Goal: Answer question/provide support

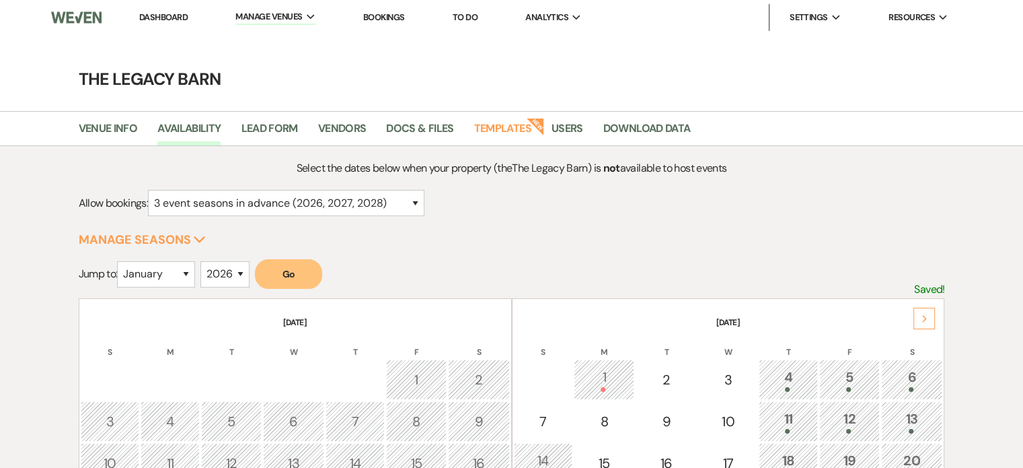
click at [164, 21] on link "Dashboard" at bounding box center [163, 16] width 48 height 11
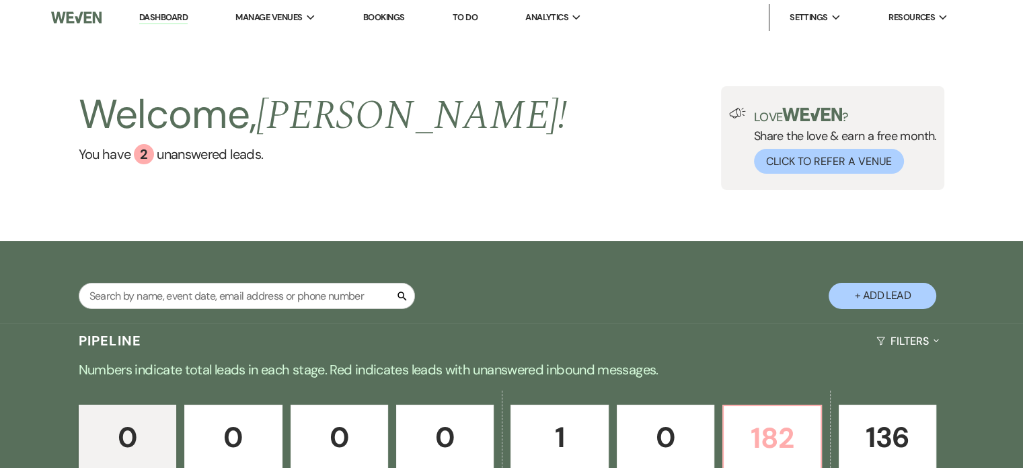
click at [756, 419] on p "182" at bounding box center [772, 437] width 80 height 45
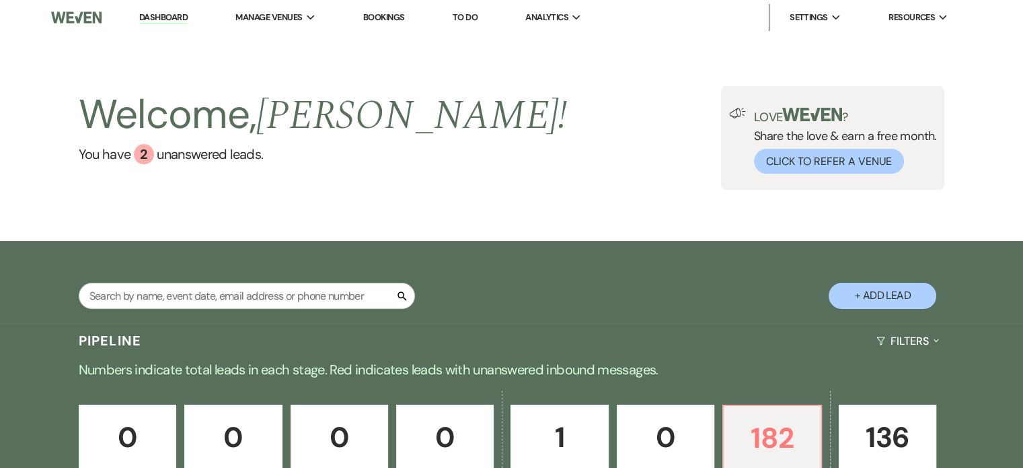
click at [258, 35] on div "Welcome, Gina ! You have 2 unanswered lead s . Love ? Share the love & earn a f…" at bounding box center [511, 138] width 1023 height 206
click at [293, 35] on div "Welcome, Gina ! You have 2 unanswered lead s . Love ? Share the love & earn a f…" at bounding box center [511, 138] width 1023 height 206
click at [285, 49] on li "The Legacy Barn" at bounding box center [303, 44] width 121 height 13
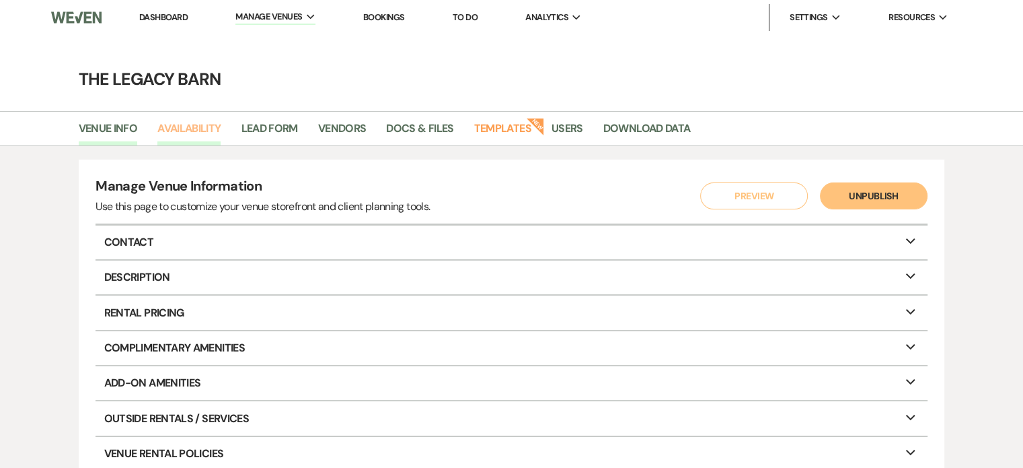
click at [183, 139] on link "Availability" at bounding box center [188, 133] width 63 height 26
select select "3"
select select "2026"
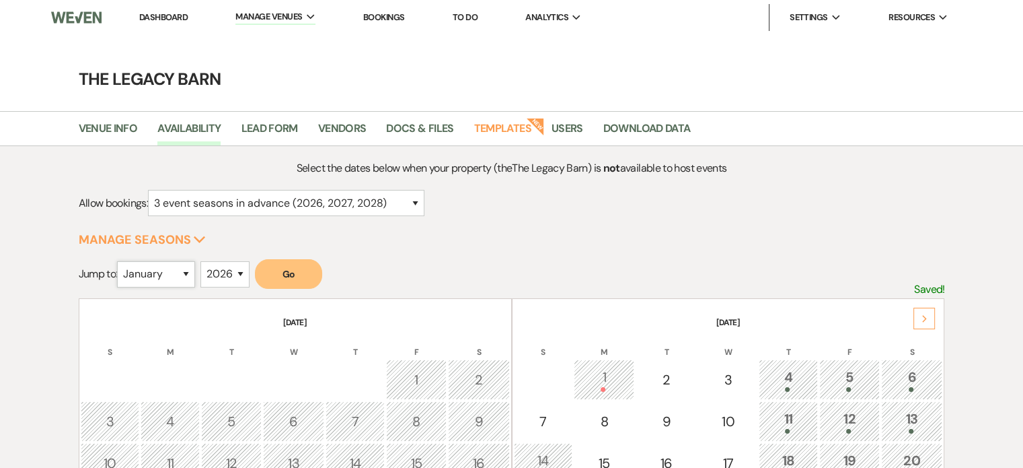
click at [172, 274] on select "January February March April May June July August September October November De…" at bounding box center [156, 274] width 78 height 26
select select "6"
click at [120, 261] on select "January February March April May June July August September October November De…" at bounding box center [156, 274] width 78 height 26
click at [223, 275] on select "2025 2026 2027 2028 2029" at bounding box center [224, 274] width 49 height 26
select select "2027"
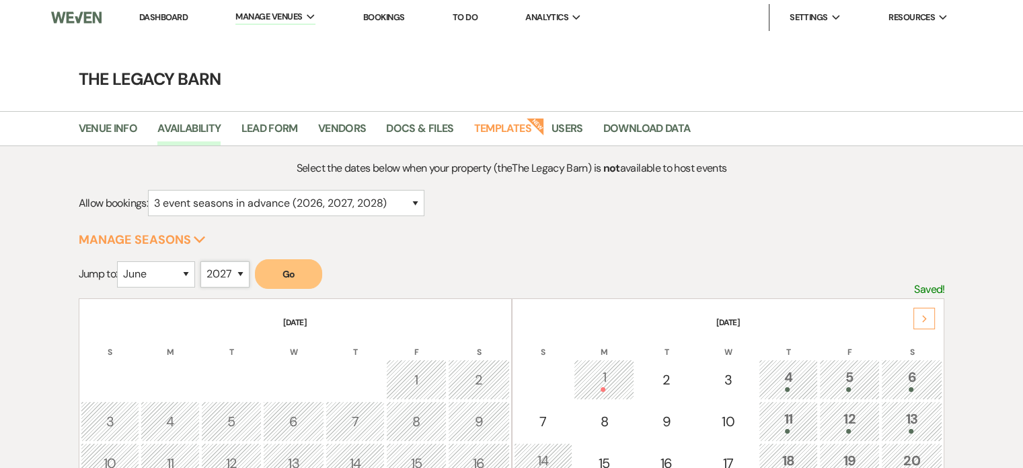
click at [205, 261] on select "2025 2026 2027 2028 2029" at bounding box center [224, 274] width 49 height 26
click at [301, 277] on button "Go" at bounding box center [288, 274] width 67 height 30
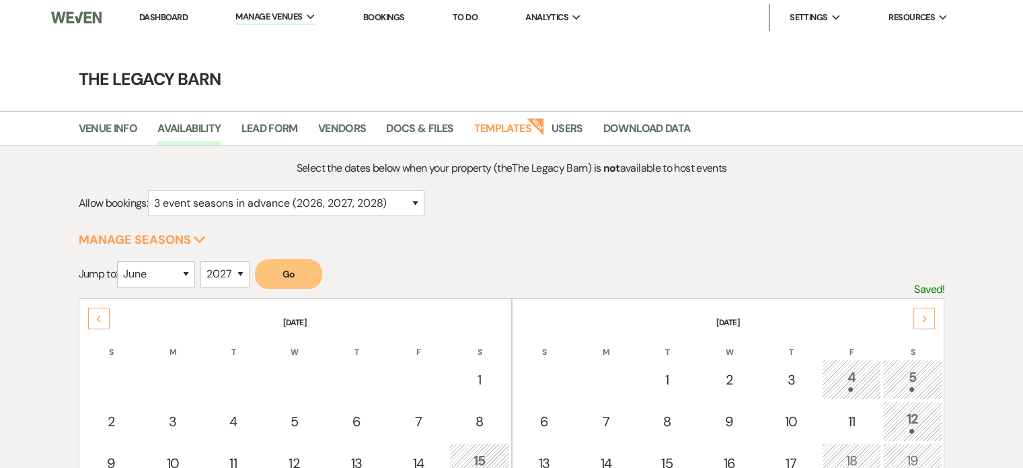
scroll to position [135, 0]
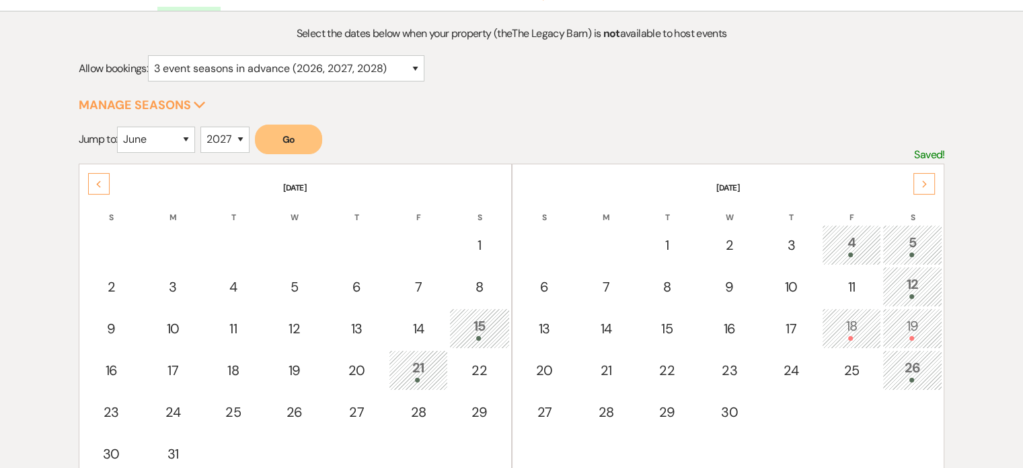
click at [859, 326] on div "18" at bounding box center [852, 328] width 44 height 25
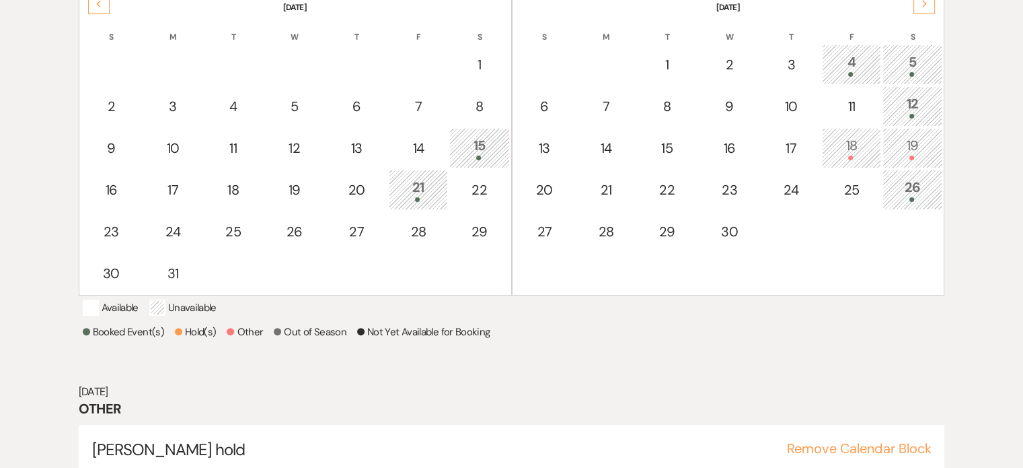
scroll to position [365, 0]
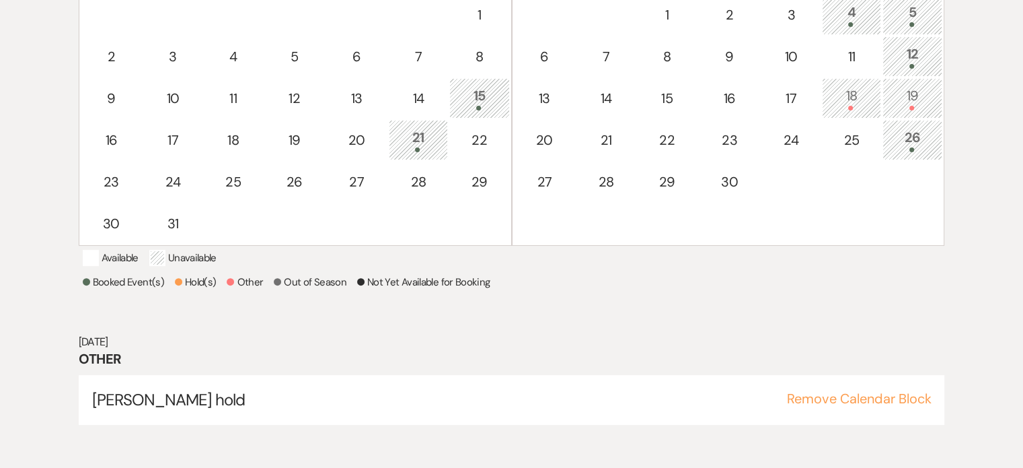
click at [896, 93] on div "19" at bounding box center [913, 97] width 46 height 25
click at [840, 96] on div "18" at bounding box center [852, 97] width 44 height 25
click at [910, 46] on div "12" at bounding box center [913, 56] width 46 height 25
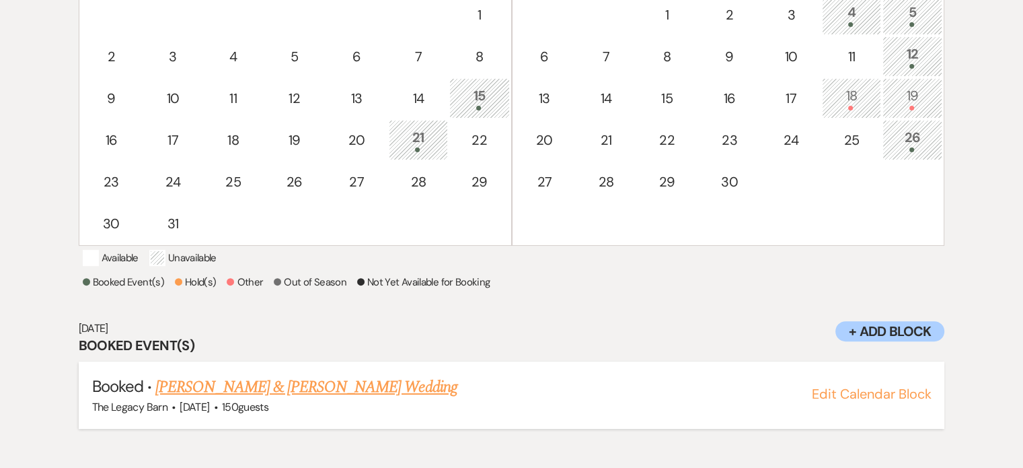
click at [276, 398] on link "[PERSON_NAME] & [PERSON_NAME] Wedding" at bounding box center [305, 387] width 301 height 24
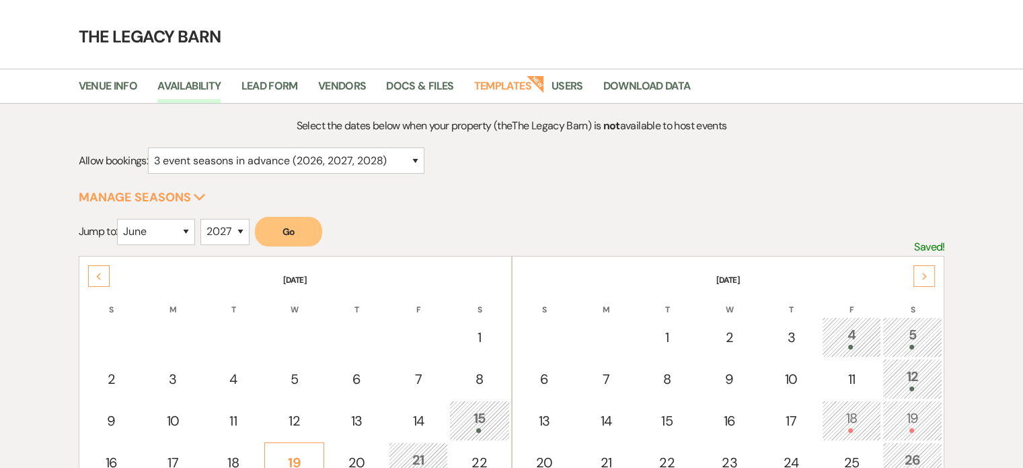
scroll to position [28, 0]
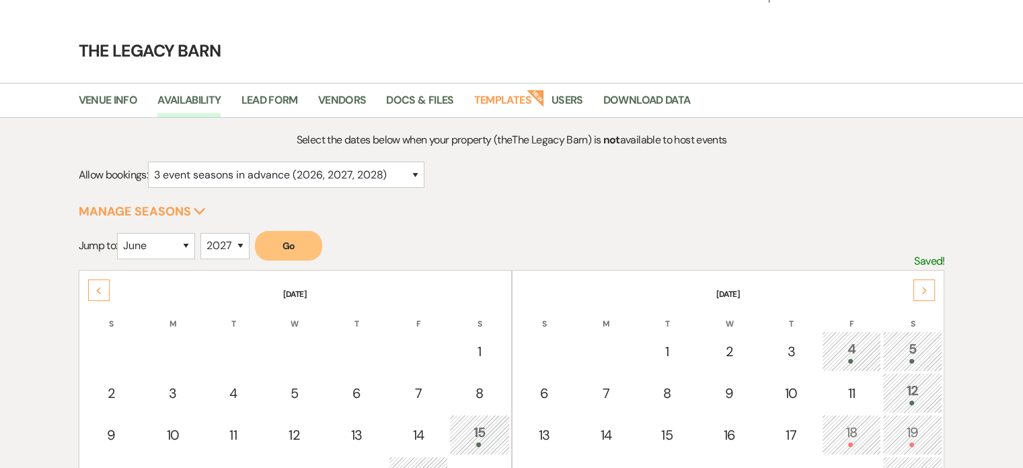
click at [100, 290] on use at bounding box center [98, 290] width 5 height 7
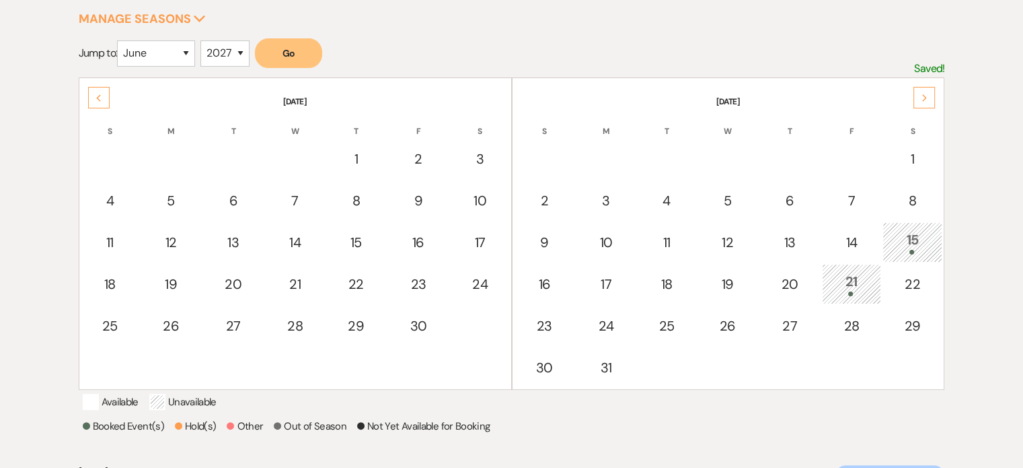
scroll to position [230, 0]
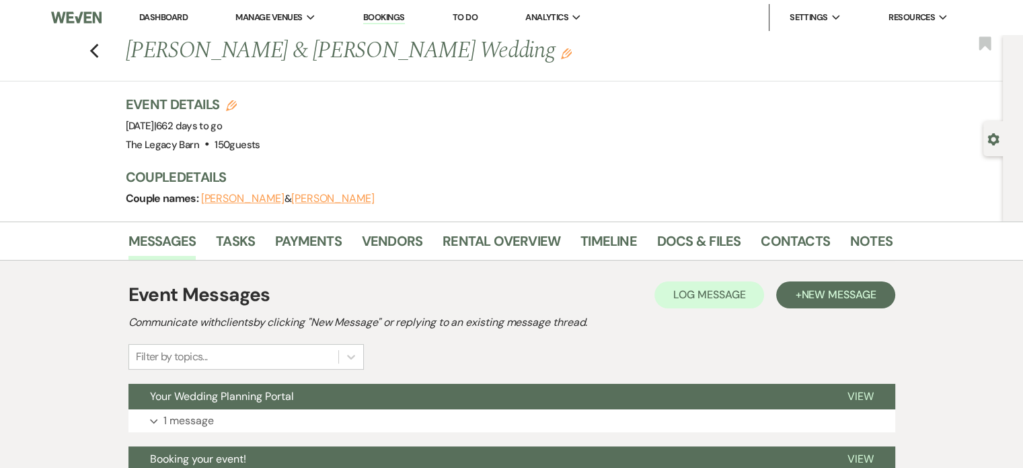
click at [155, 19] on link "Dashboard" at bounding box center [163, 16] width 48 height 11
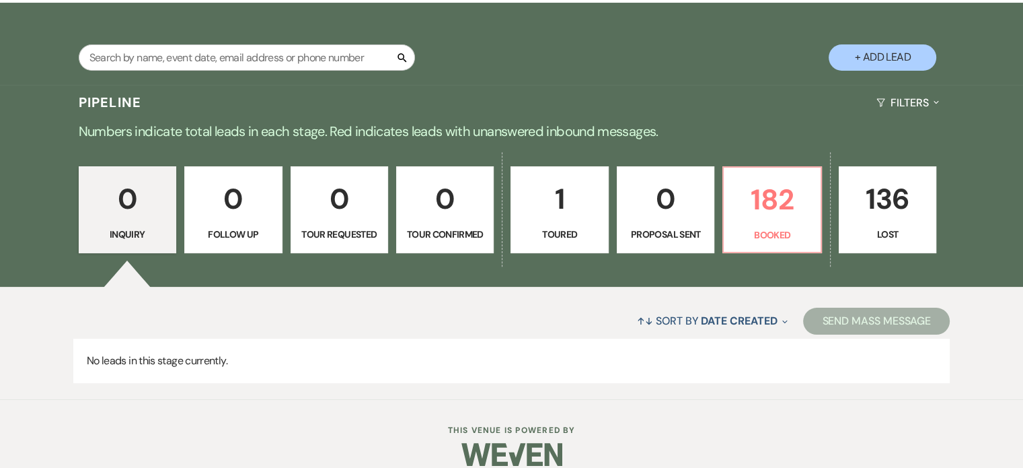
scroll to position [256, 0]
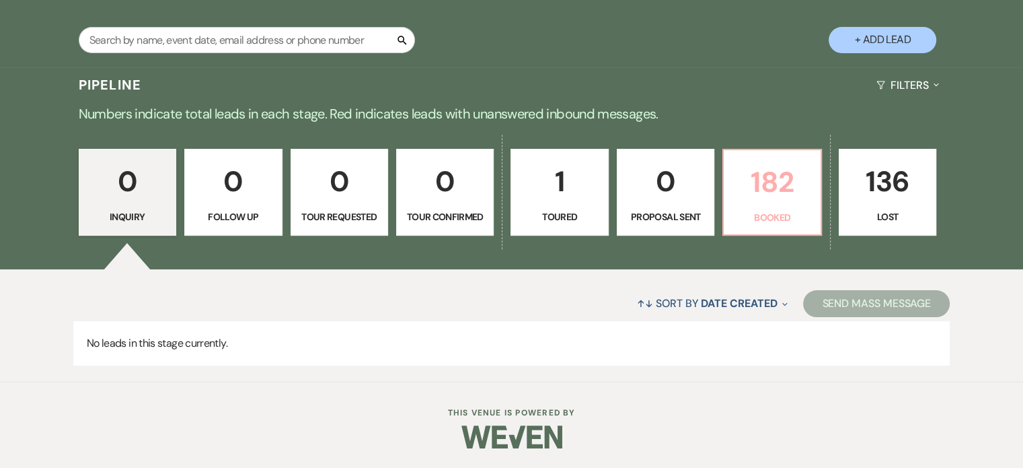
click at [764, 208] on link "182 Booked" at bounding box center [772, 192] width 99 height 87
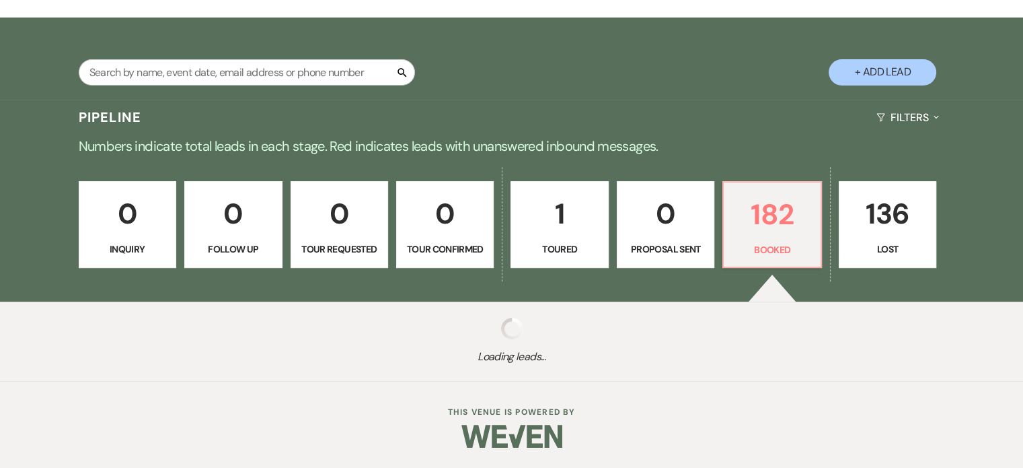
scroll to position [223, 0]
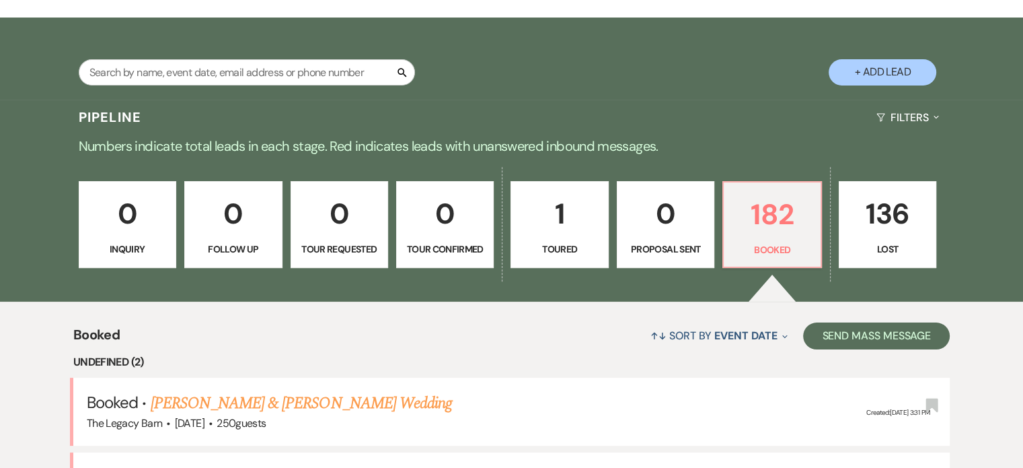
click at [214, 391] on link "[PERSON_NAME] & [PERSON_NAME] Wedding" at bounding box center [301, 403] width 301 height 24
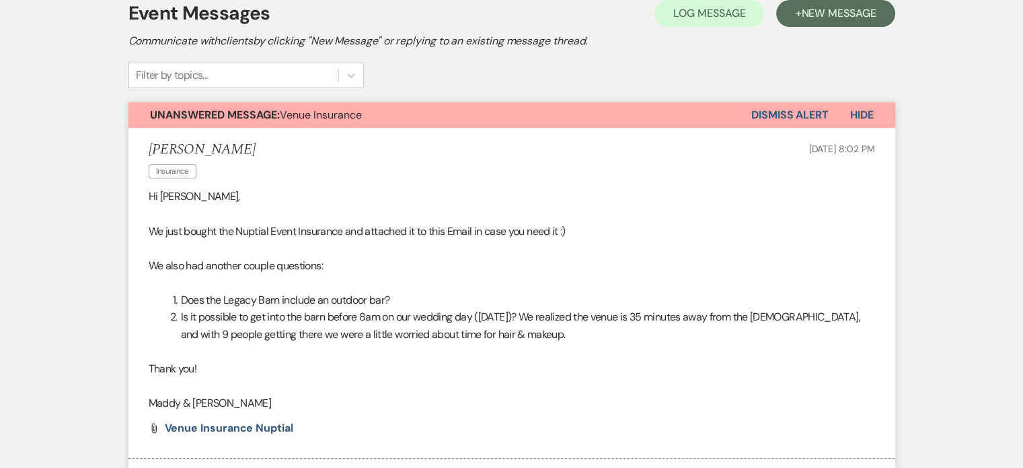
scroll to position [404, 0]
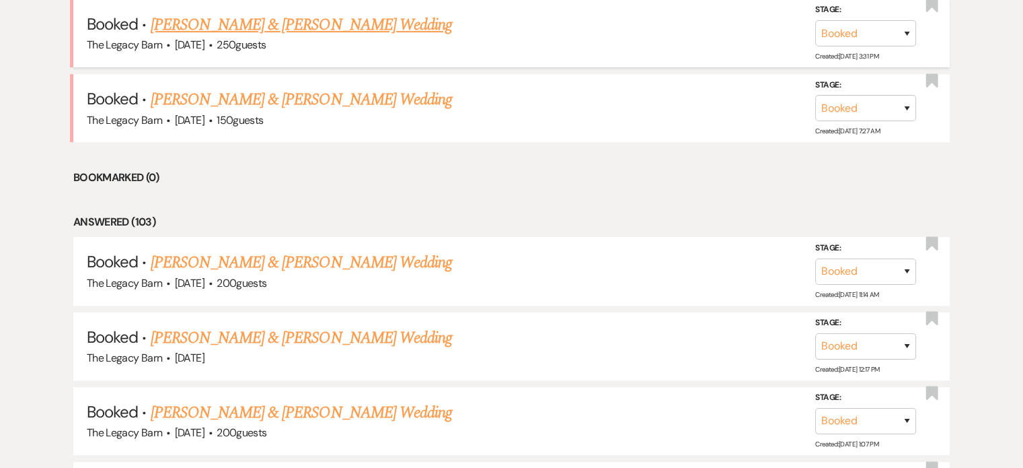
scroll to position [605, 0]
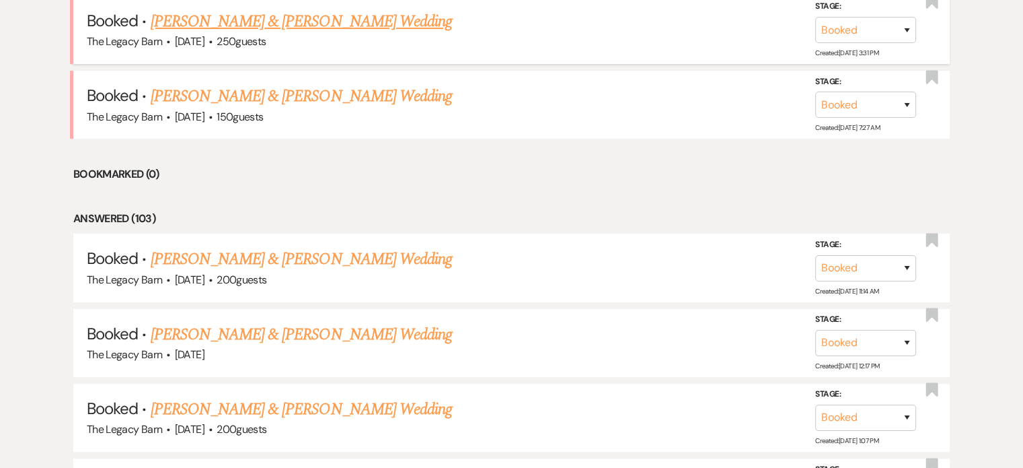
click at [233, 26] on link "[PERSON_NAME] & [PERSON_NAME] Wedding" at bounding box center [301, 21] width 301 height 24
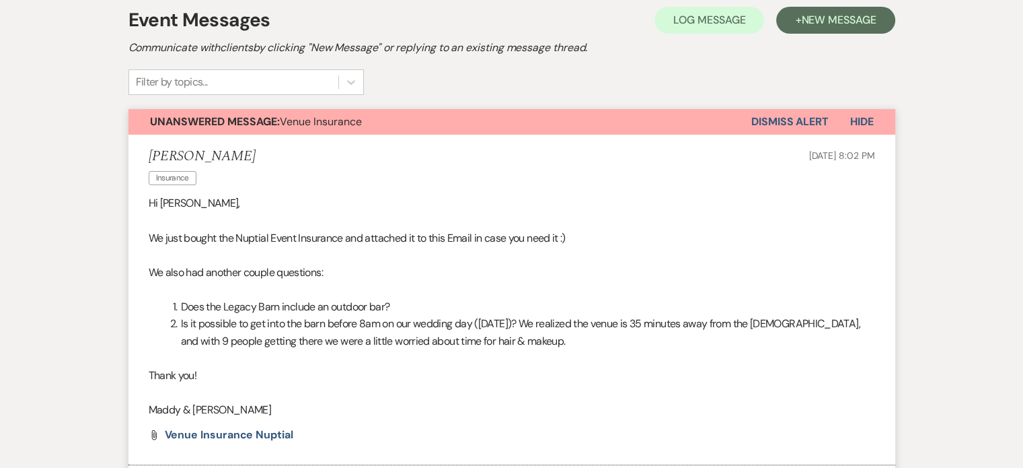
scroll to position [202, 0]
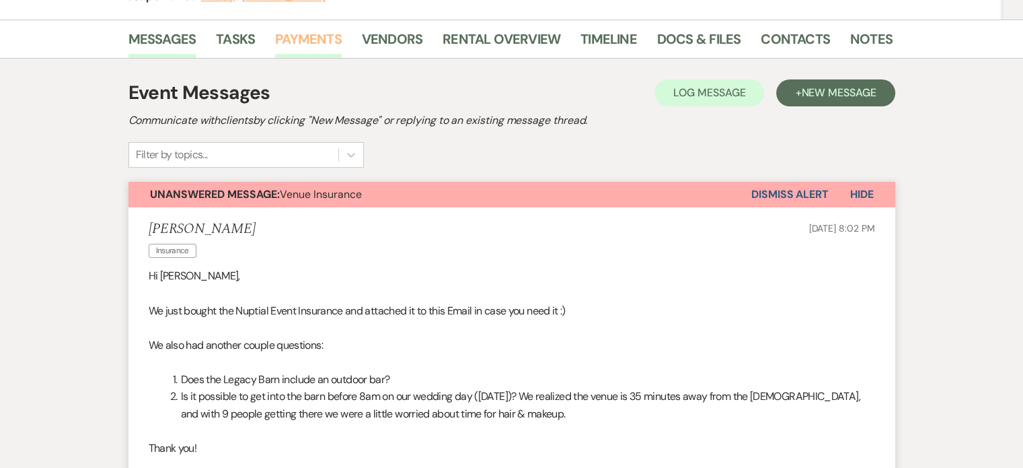
click at [300, 42] on link "Payments" at bounding box center [308, 43] width 67 height 30
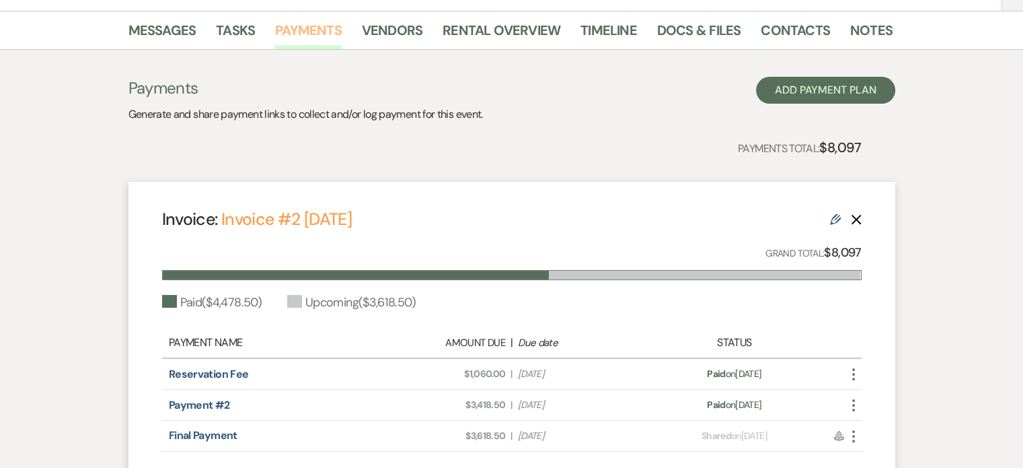
scroll to position [336, 0]
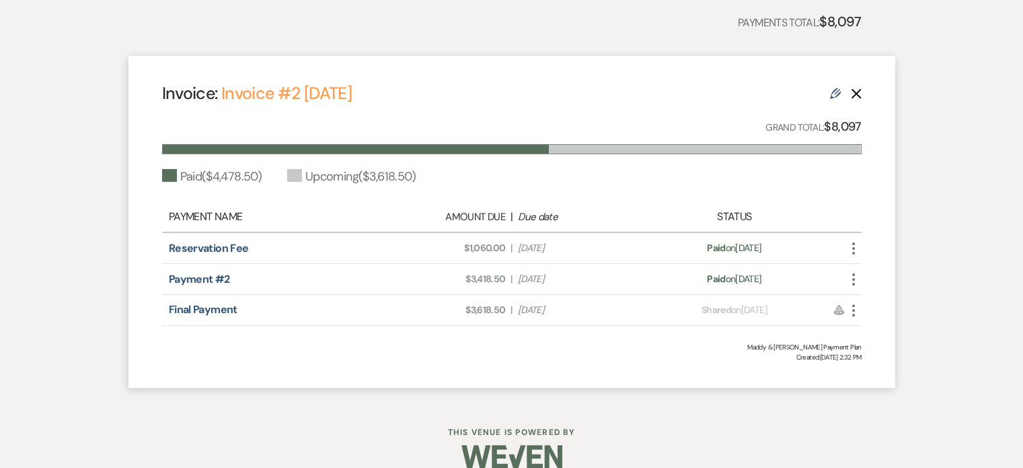
click at [855, 311] on icon "More" at bounding box center [854, 310] width 16 height 16
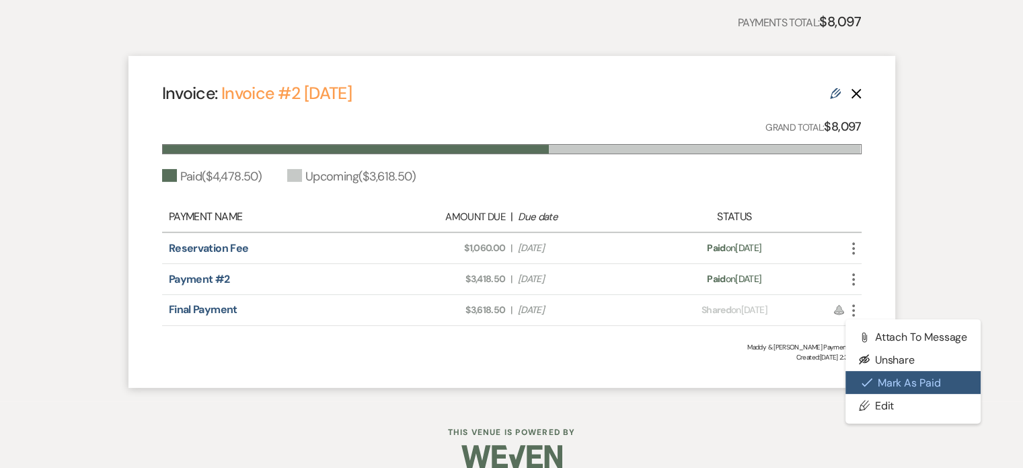
click at [865, 381] on icon "Check Mark" at bounding box center [867, 382] width 11 height 11
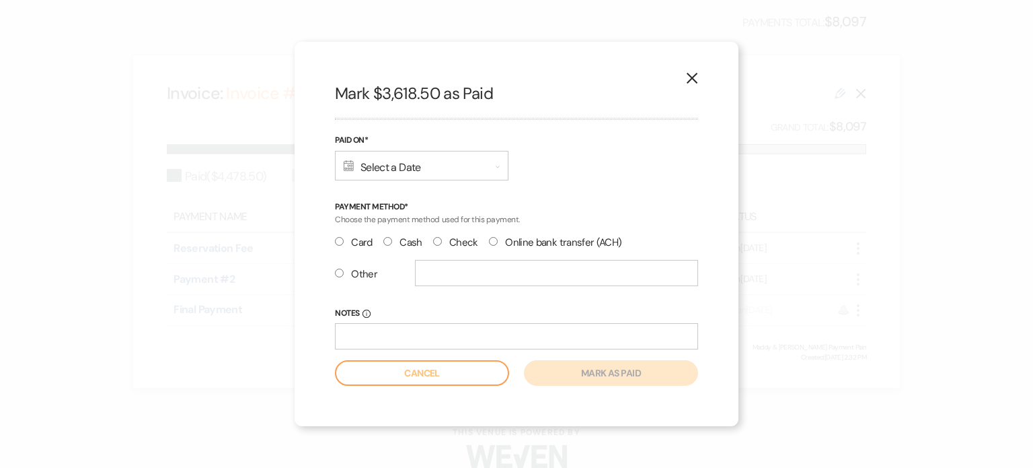
click at [375, 171] on div "Calendar Select a Date Expand" at bounding box center [422, 166] width 174 height 30
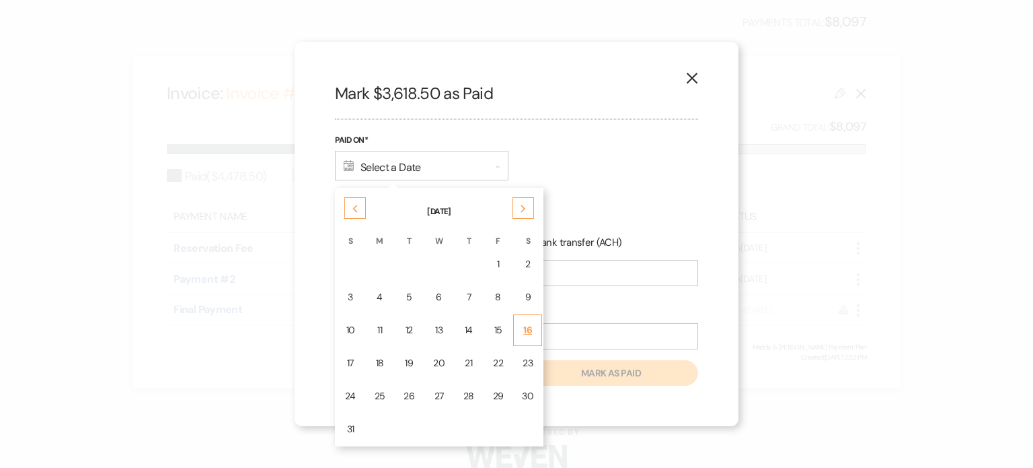
click at [523, 323] on div "16" at bounding box center [527, 330] width 11 height 14
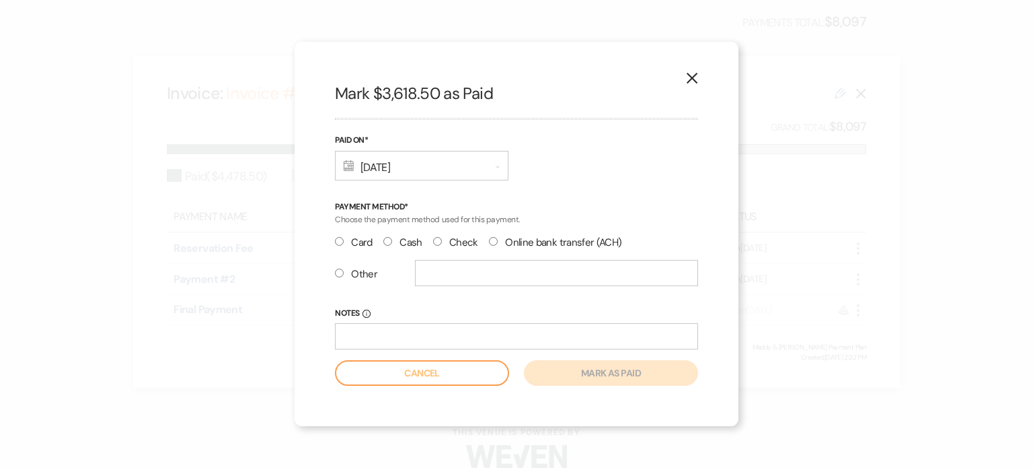
click at [341, 271] on input "Other" at bounding box center [339, 272] width 9 height 9
radio input "true"
click at [441, 277] on input "text" at bounding box center [556, 273] width 283 height 26
type input "Venmo"
click at [553, 360] on form "Paid On* Calendar Aug 16, 2025 Expand Payment Method* Choose the payment method…" at bounding box center [516, 259] width 363 height 252
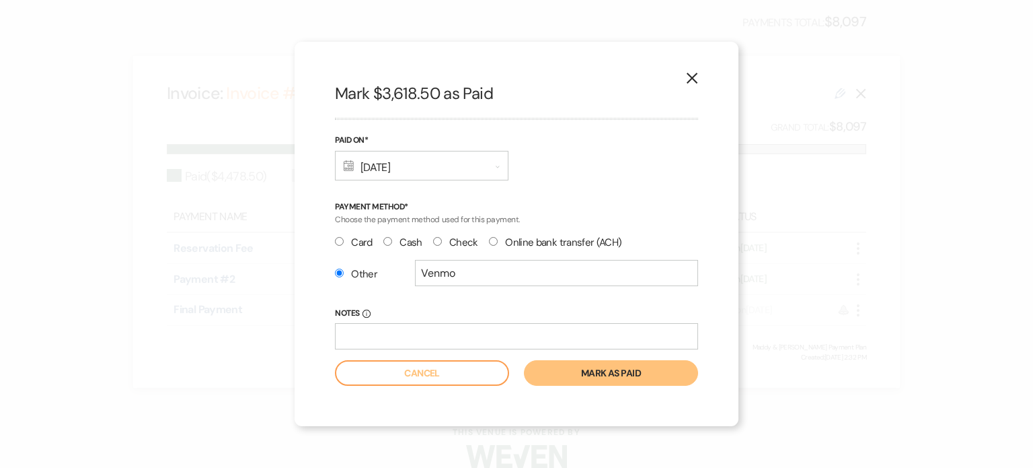
click at [549, 370] on button "Mark as paid" at bounding box center [611, 373] width 174 height 26
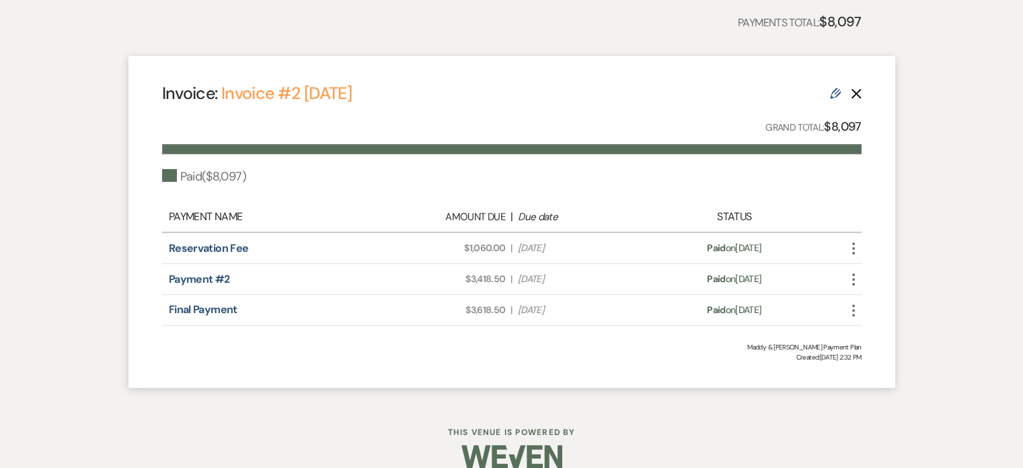
scroll to position [0, 0]
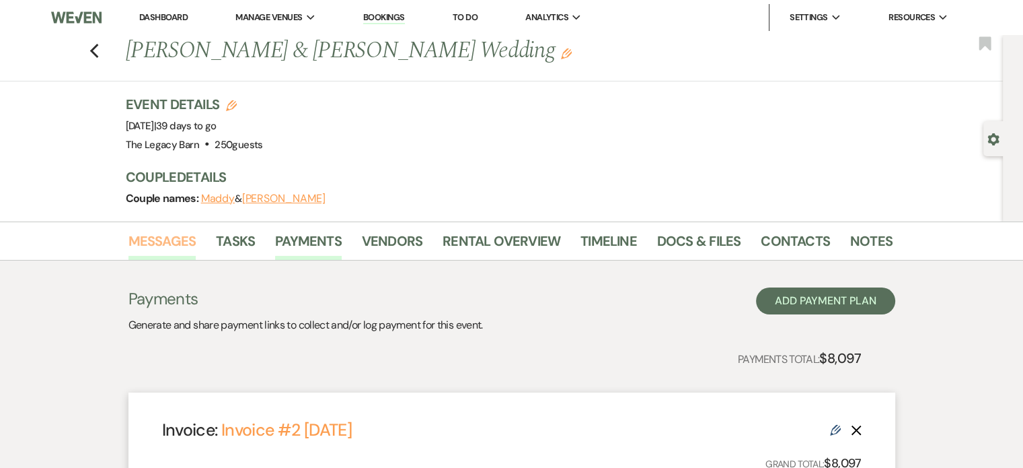
click at [143, 236] on link "Messages" at bounding box center [163, 245] width 68 height 30
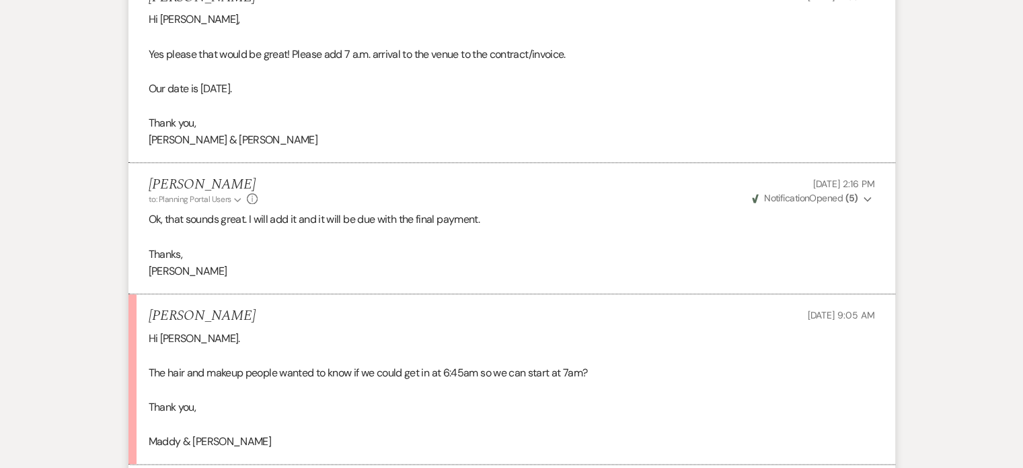
scroll to position [1682, 0]
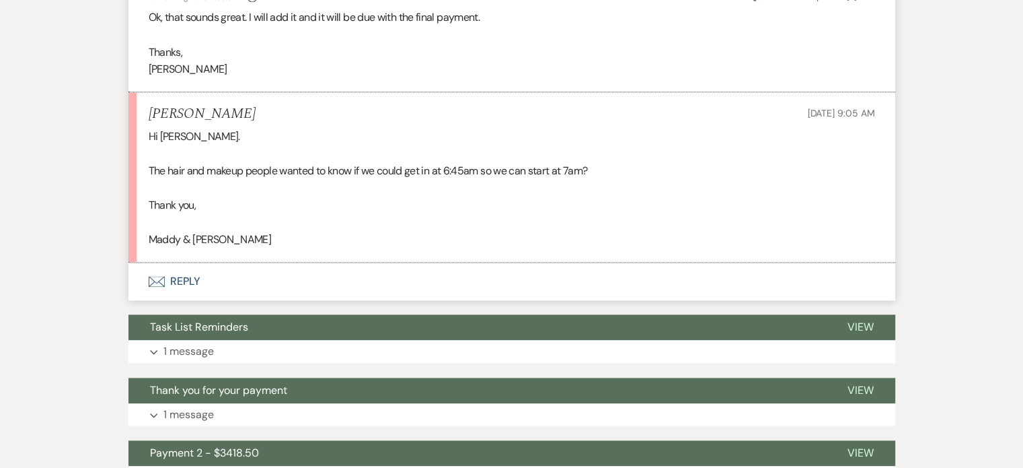
click at [182, 262] on button "Envelope Reply" at bounding box center [512, 281] width 767 height 38
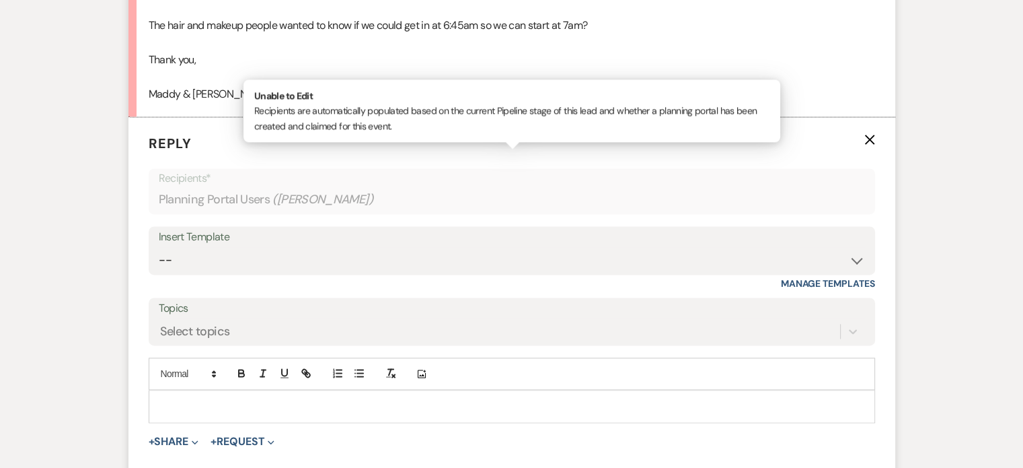
scroll to position [1831, 0]
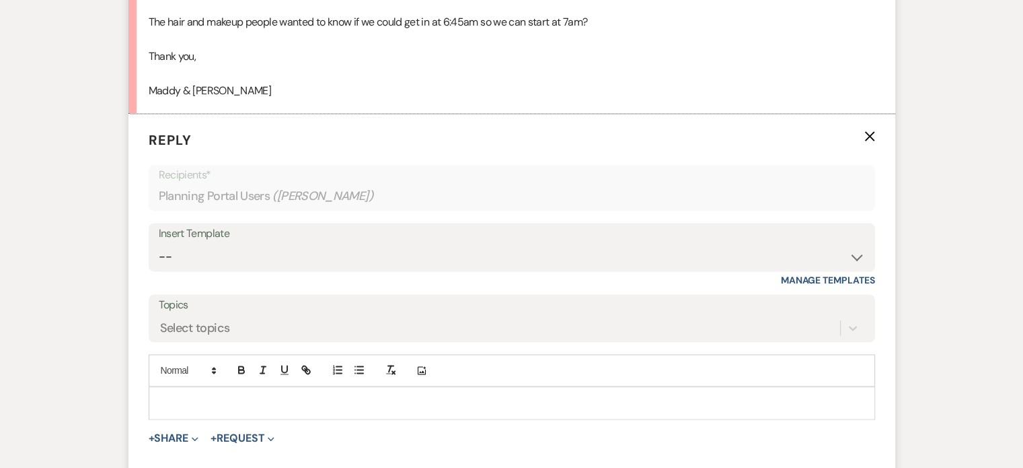
click at [166, 395] on p at bounding box center [511, 402] width 705 height 15
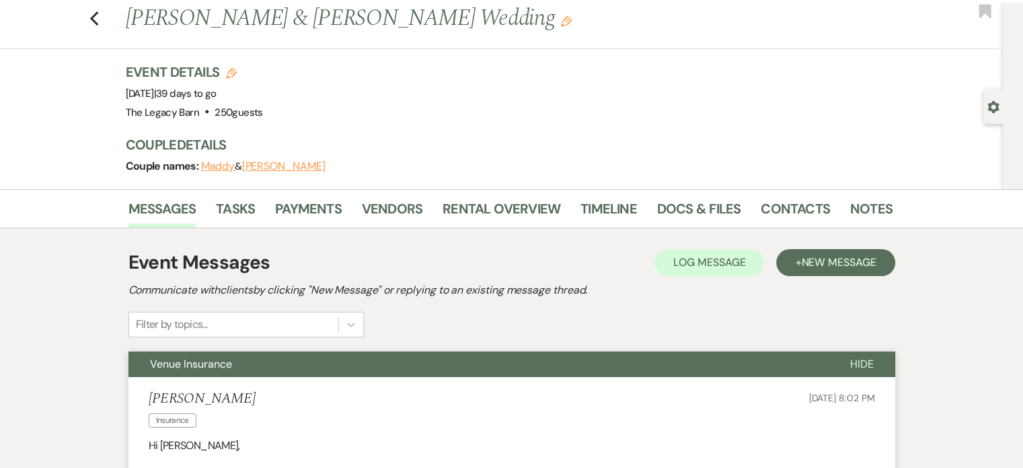
scroll to position [0, 0]
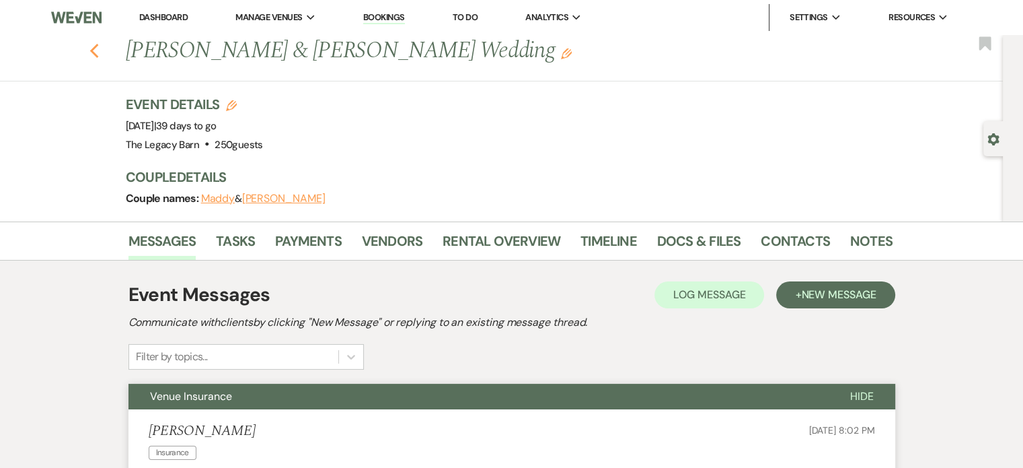
click at [98, 50] on use "button" at bounding box center [93, 51] width 9 height 15
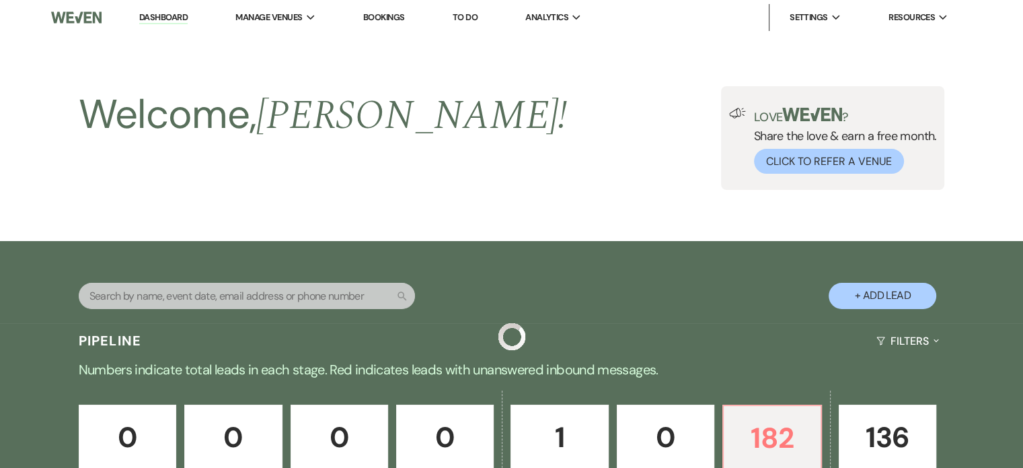
scroll to position [605, 0]
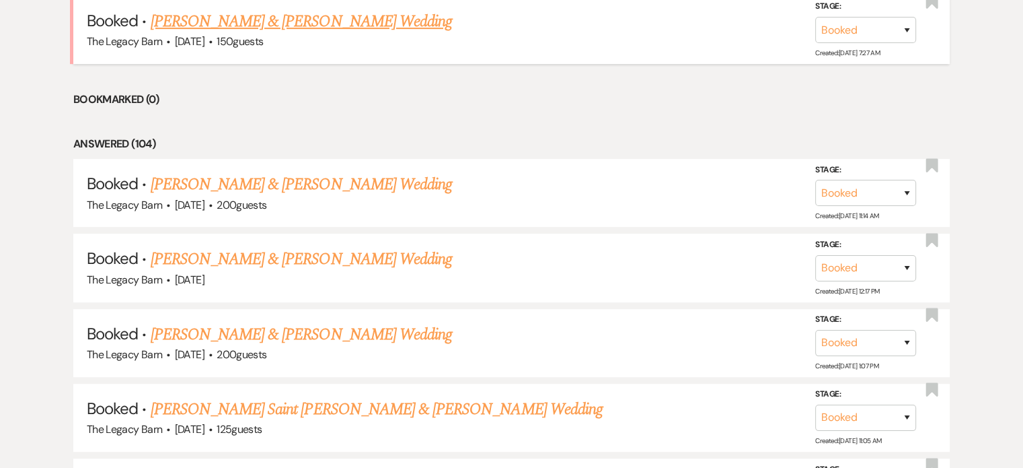
click at [269, 26] on link "[PERSON_NAME] & [PERSON_NAME] Wedding" at bounding box center [301, 21] width 301 height 24
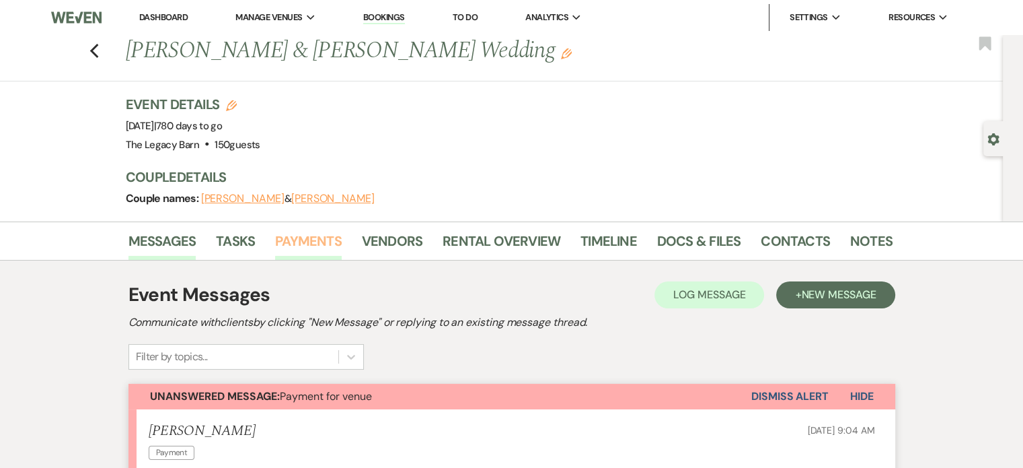
click at [312, 244] on link "Payments" at bounding box center [308, 245] width 67 height 30
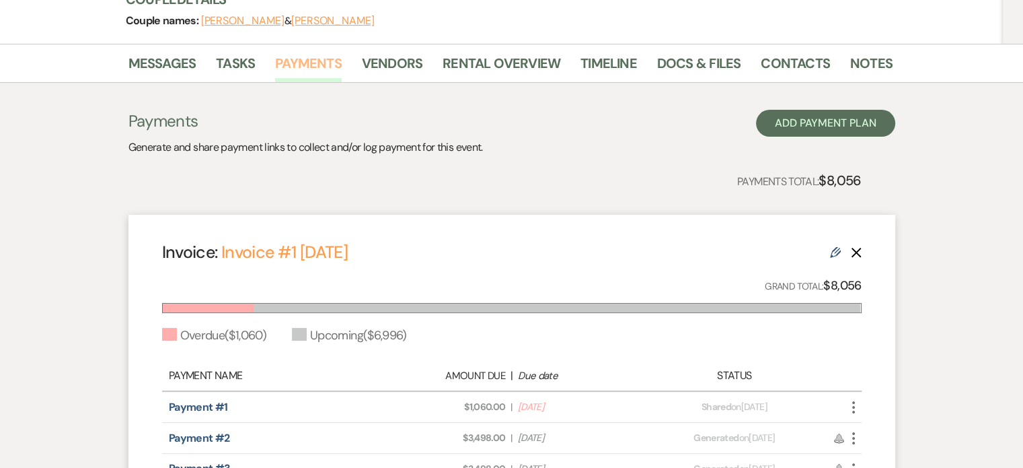
scroll to position [336, 0]
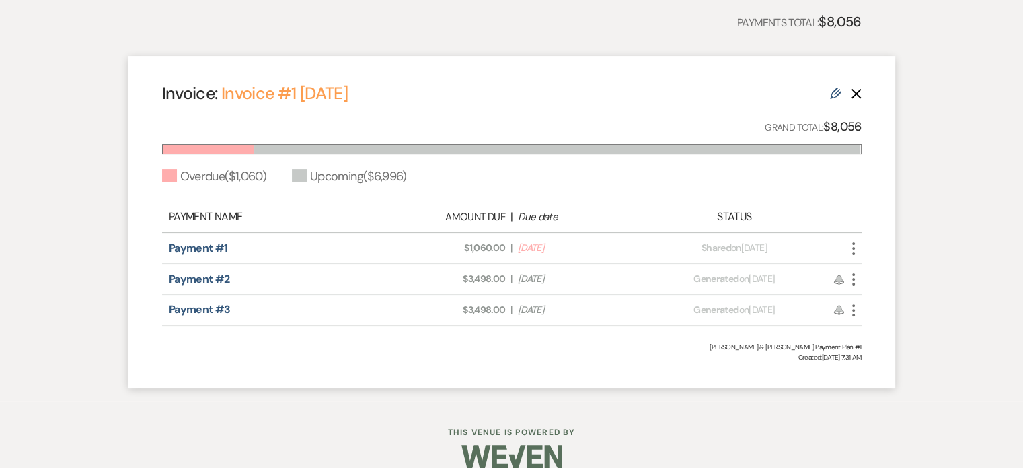
click at [856, 250] on icon "More" at bounding box center [854, 248] width 16 height 16
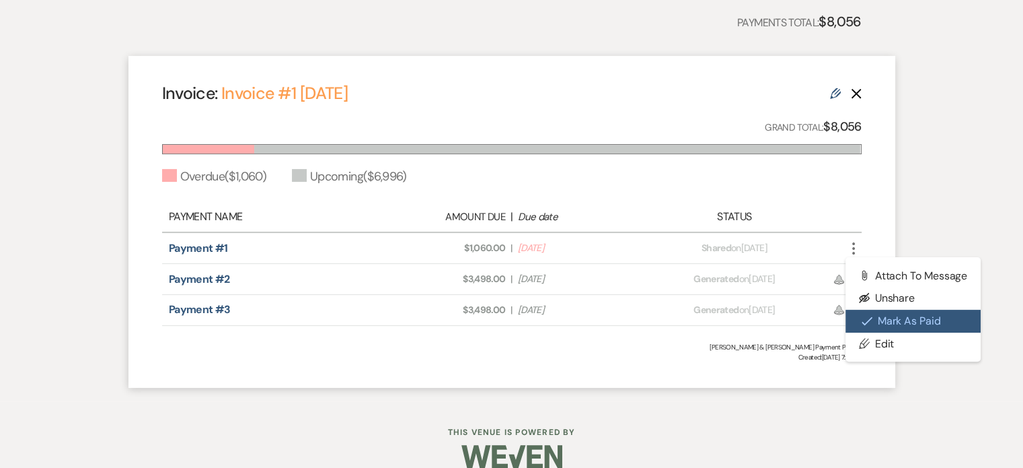
click at [886, 328] on button "Check Mark Mark as Paid" at bounding box center [914, 320] width 136 height 23
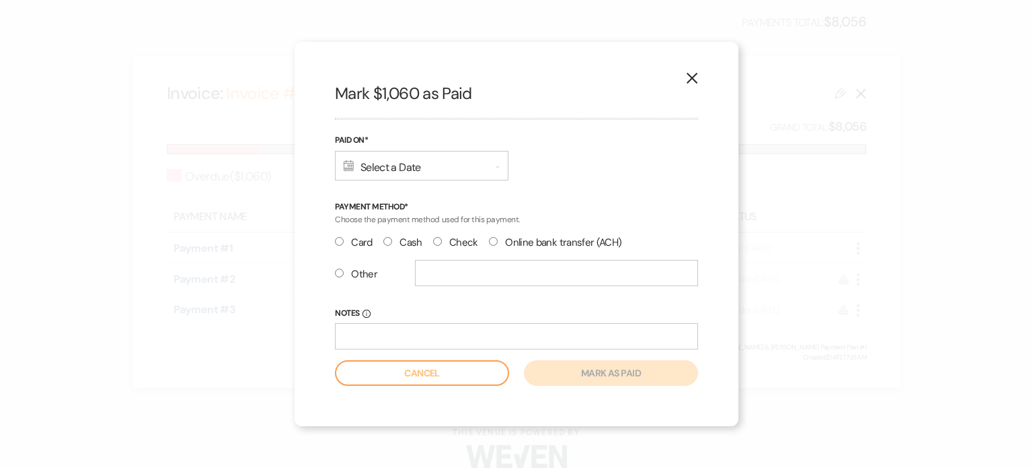
click at [367, 161] on div "Calendar Select a Date Expand" at bounding box center [422, 166] width 174 height 30
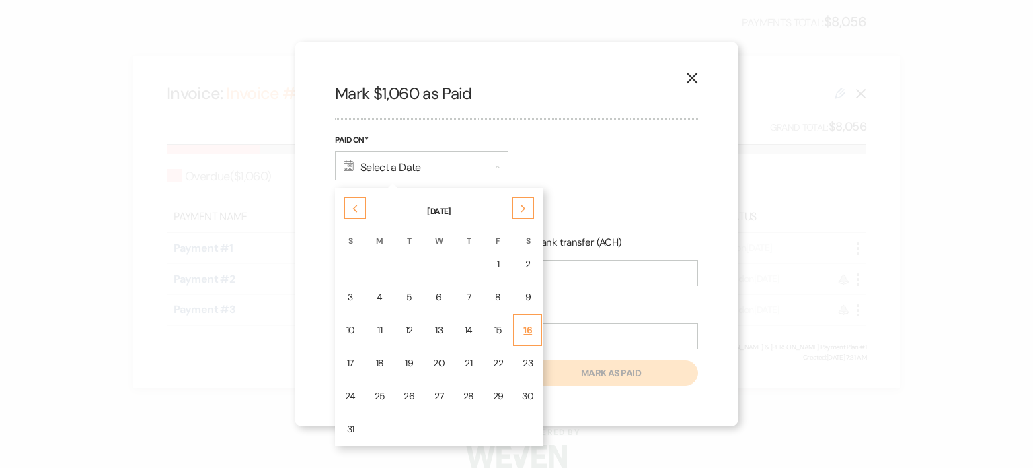
click at [522, 328] on div "16" at bounding box center [527, 330] width 11 height 14
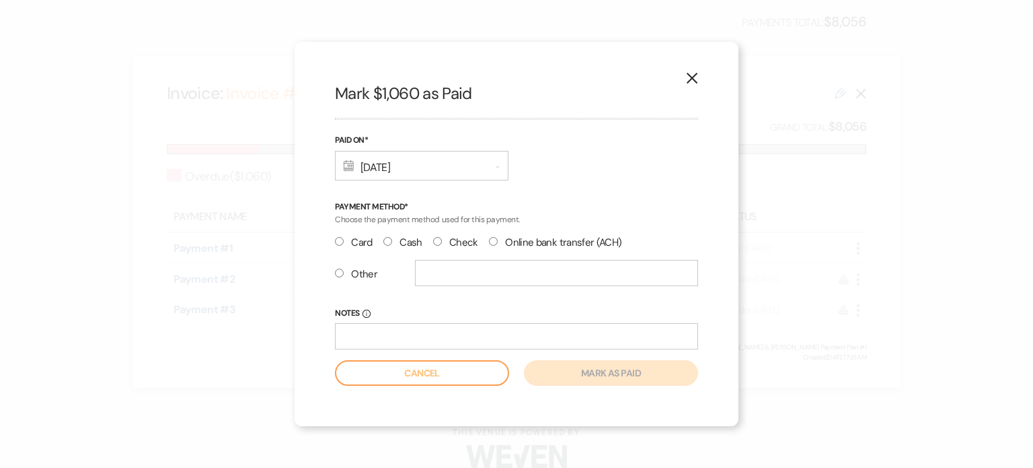
click at [339, 277] on label "Other" at bounding box center [356, 274] width 42 height 18
click at [339, 277] on input "Other" at bounding box center [339, 272] width 9 height 9
radio input "true"
click at [431, 273] on input "text" at bounding box center [556, 273] width 283 height 26
type input "Venmo"
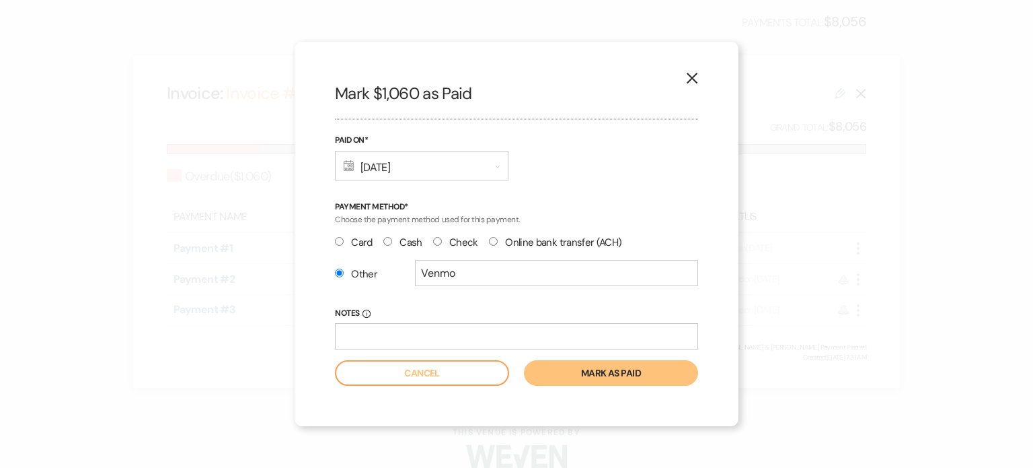
click at [550, 368] on button "Mark as paid" at bounding box center [611, 373] width 174 height 26
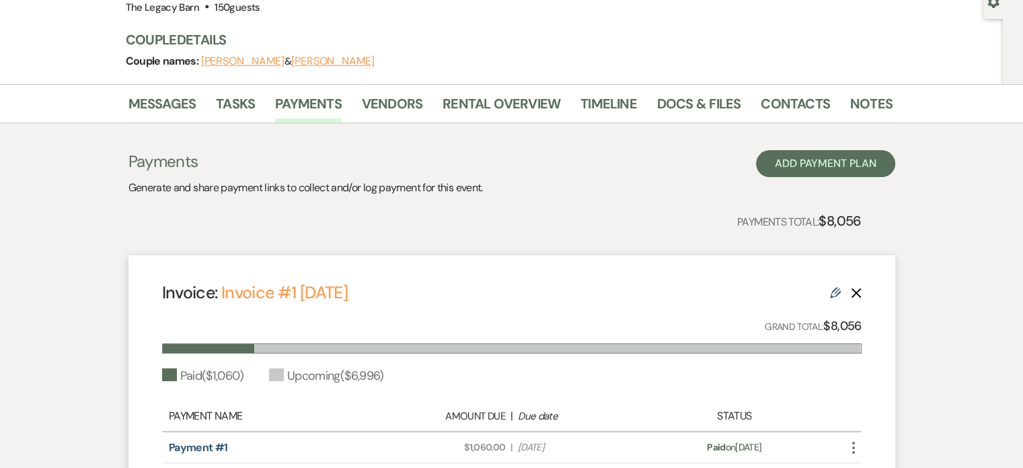
scroll to position [0, 0]
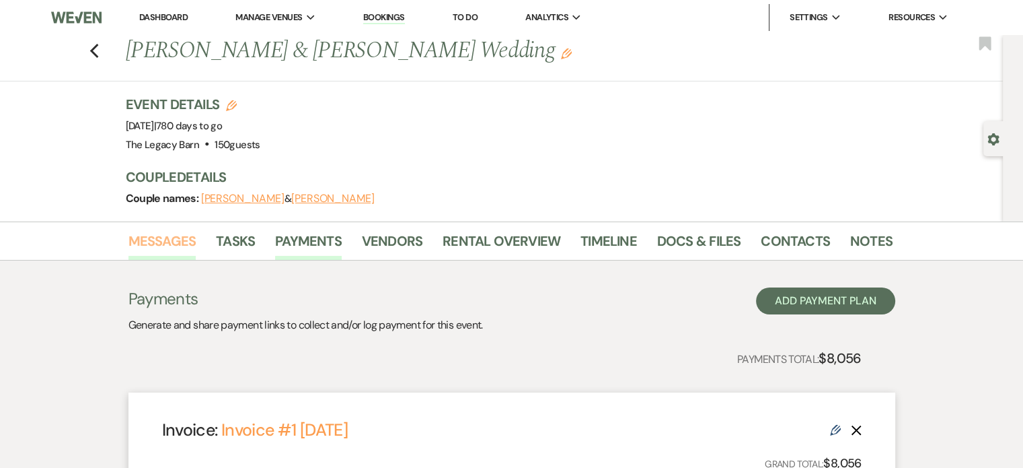
click at [158, 233] on link "Messages" at bounding box center [163, 245] width 68 height 30
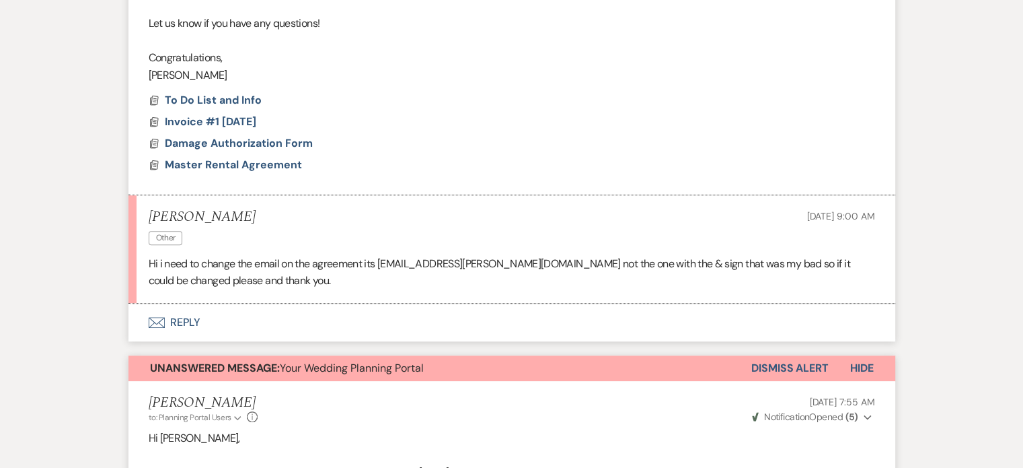
scroll to position [1009, 0]
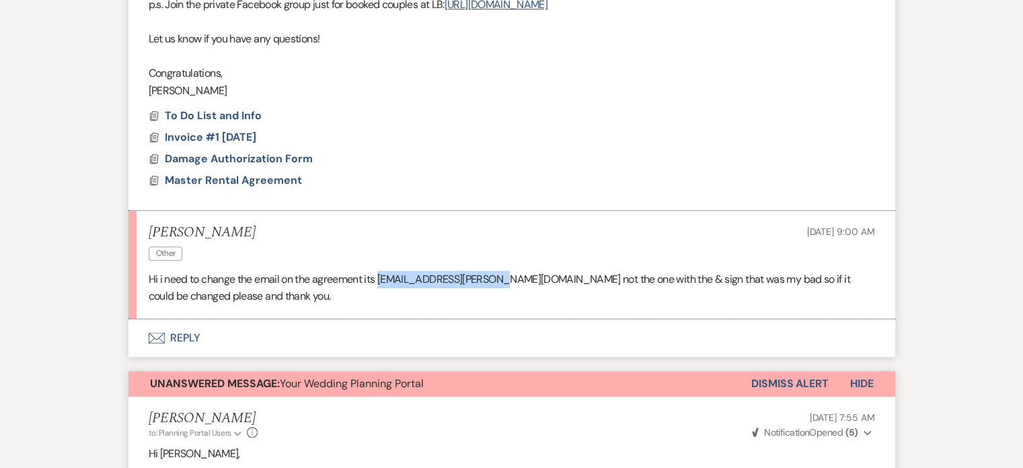
drag, startPoint x: 501, startPoint y: 279, endPoint x: 379, endPoint y: 275, distance: 121.8
click at [379, 275] on p "Hi i need to change the email on the agreement its jarich.morgan@yahoo.com not …" at bounding box center [512, 287] width 727 height 34
copy p "jarich.morgan@yahoo.com"
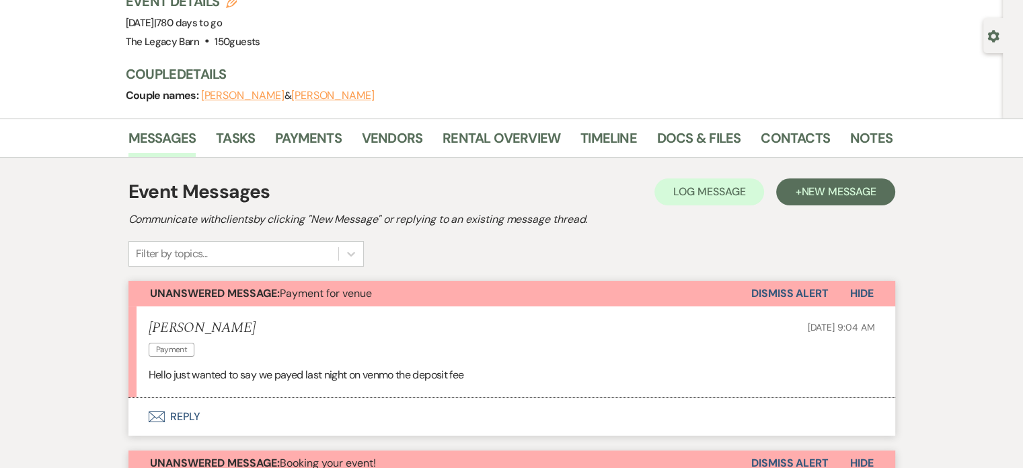
scroll to position [0, 0]
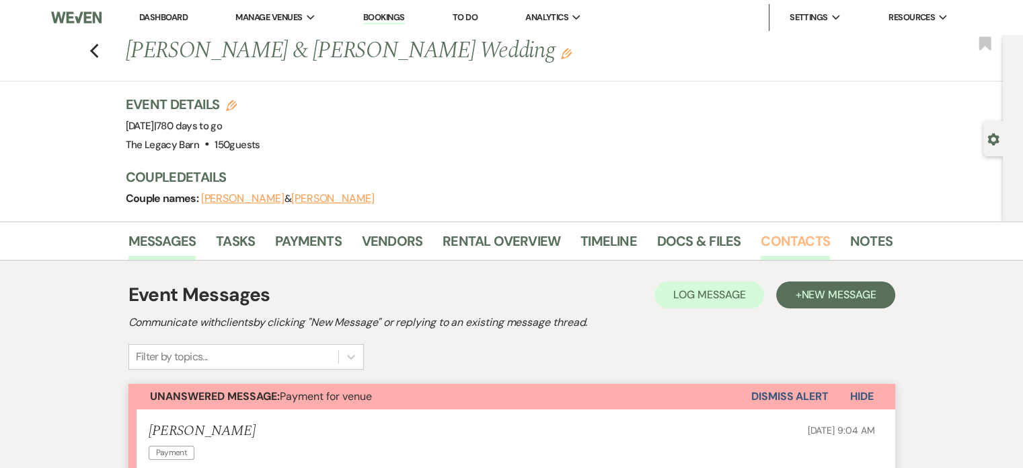
click at [788, 232] on link "Contacts" at bounding box center [795, 245] width 69 height 30
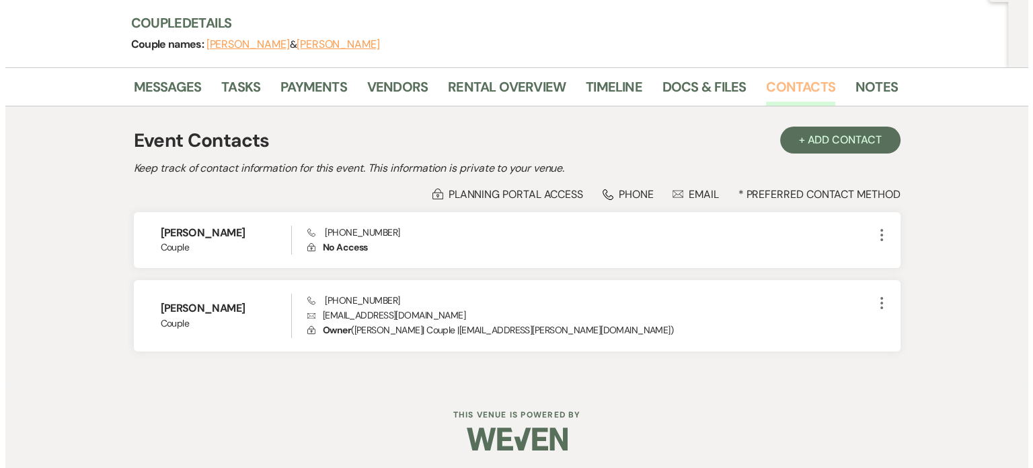
scroll to position [156, 0]
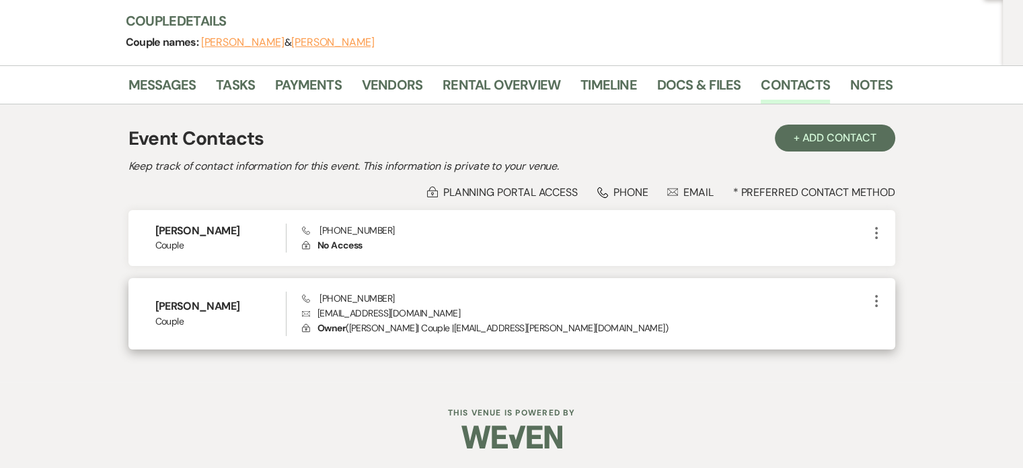
click at [873, 301] on icon "More" at bounding box center [877, 301] width 16 height 16
click at [892, 322] on icon "Pencil" at bounding box center [890, 327] width 11 height 11
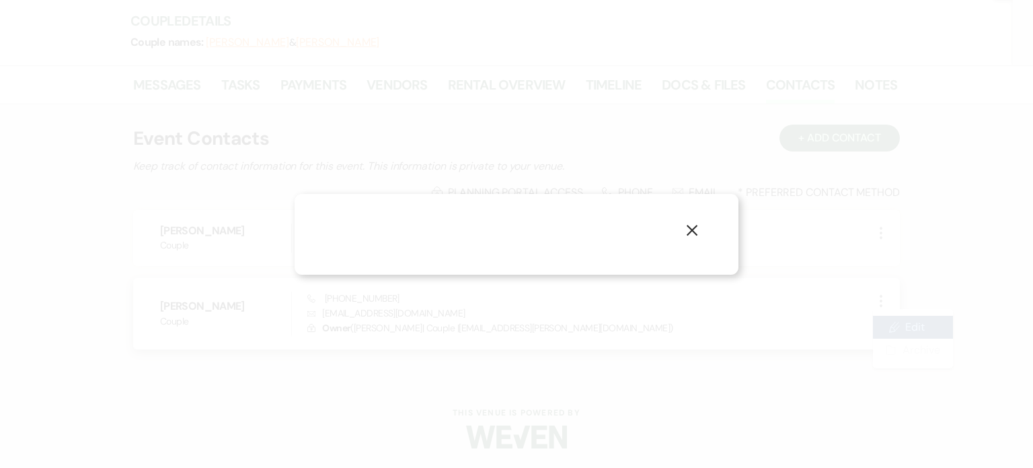
select select "1"
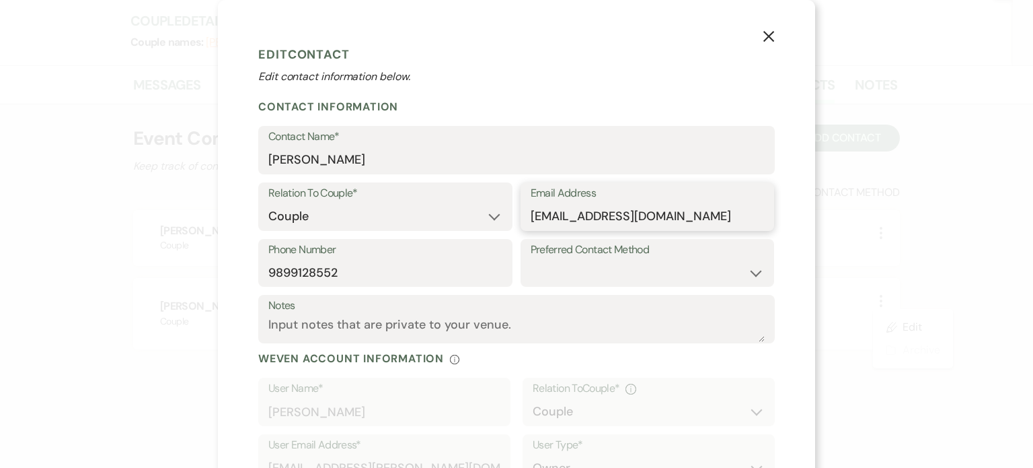
drag, startPoint x: 673, startPoint y: 216, endPoint x: 479, endPoint y: 223, distance: 193.9
click at [479, 223] on div "Relation To Couple* Couple Planner Parent of Couple Family Member Friend Other …" at bounding box center [516, 210] width 517 height 57
paste input ".morgan"
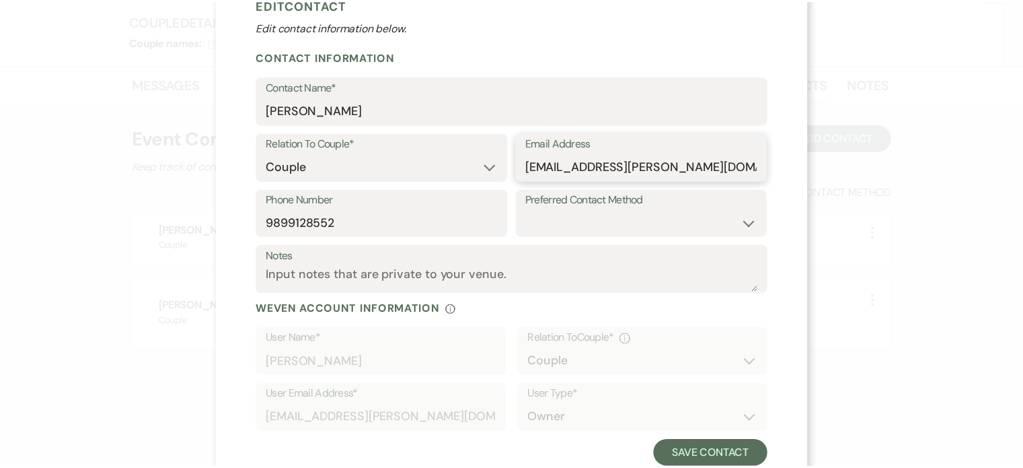
scroll to position [89, 0]
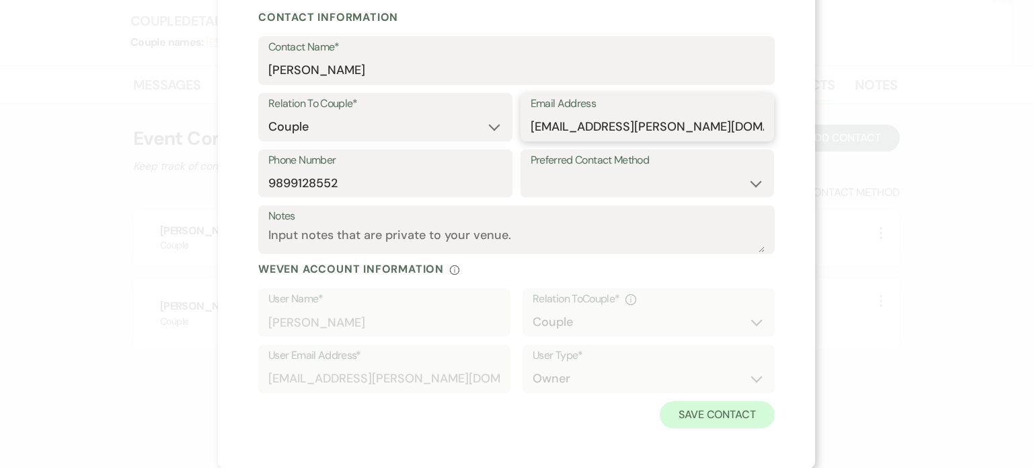
type input "jarich.morgan@yahoo.com"
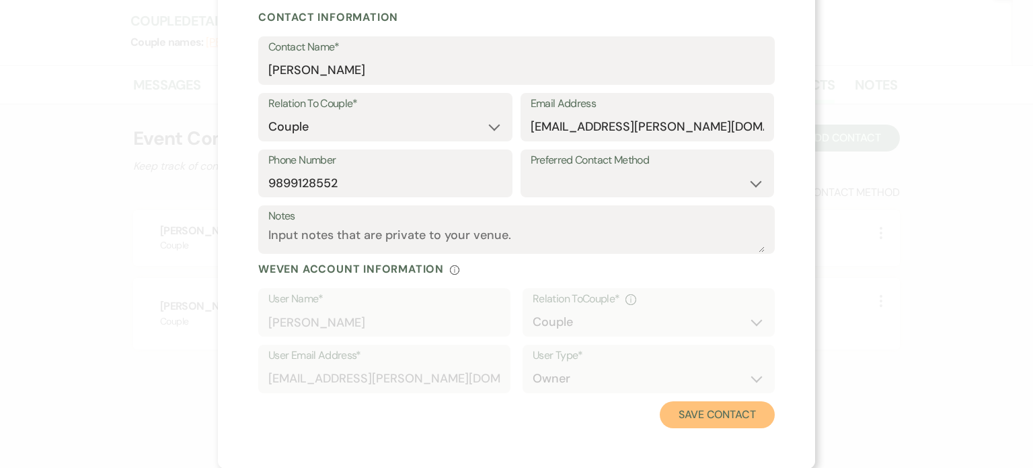
click at [673, 414] on button "Save Contact" at bounding box center [717, 414] width 115 height 27
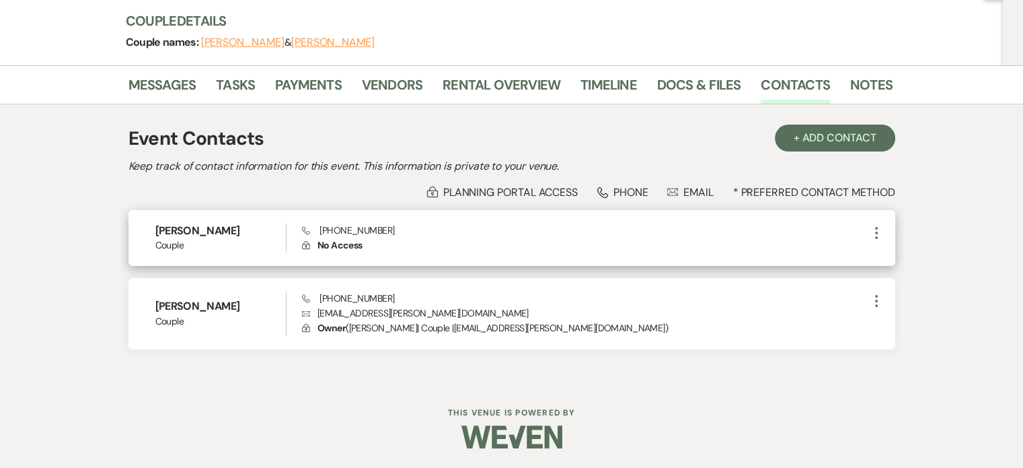
click at [873, 235] on icon "More" at bounding box center [877, 233] width 16 height 16
click at [889, 253] on icon "Pencil" at bounding box center [890, 258] width 11 height 11
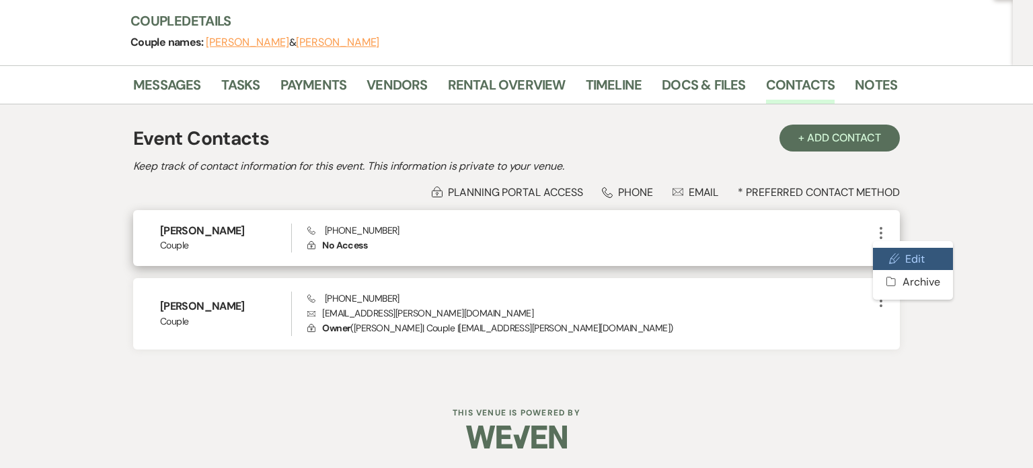
select select "1"
select select "email"
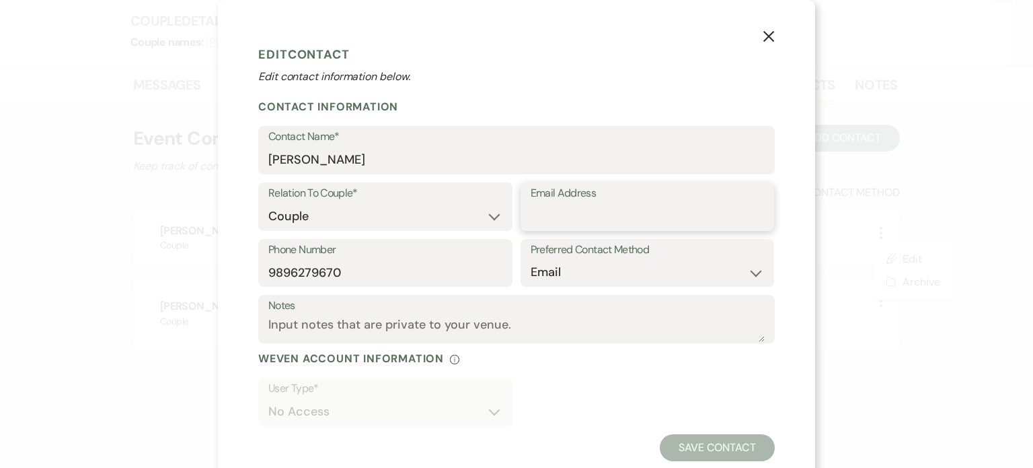
click at [586, 209] on input "Email Address" at bounding box center [648, 216] width 234 height 26
paste input "jarich.morgan@yahoo.com"
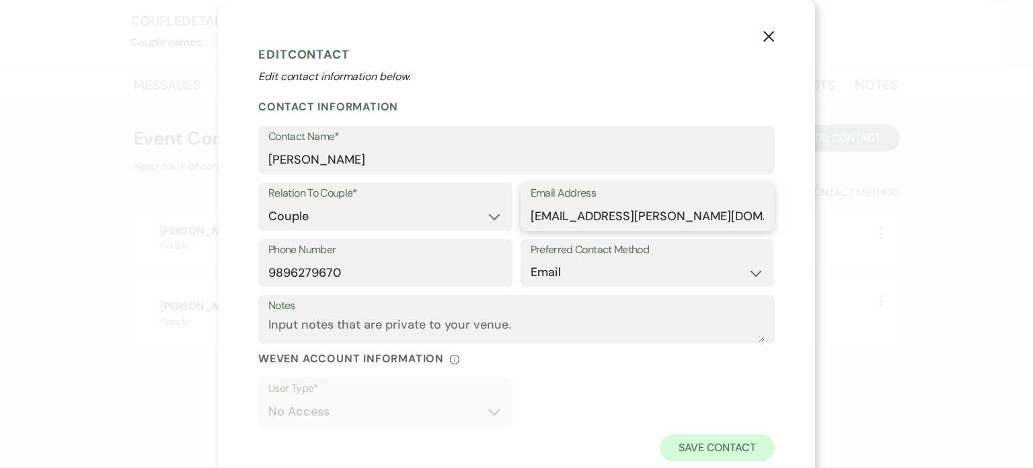
type input "jarich.morgan@yahoo.com"
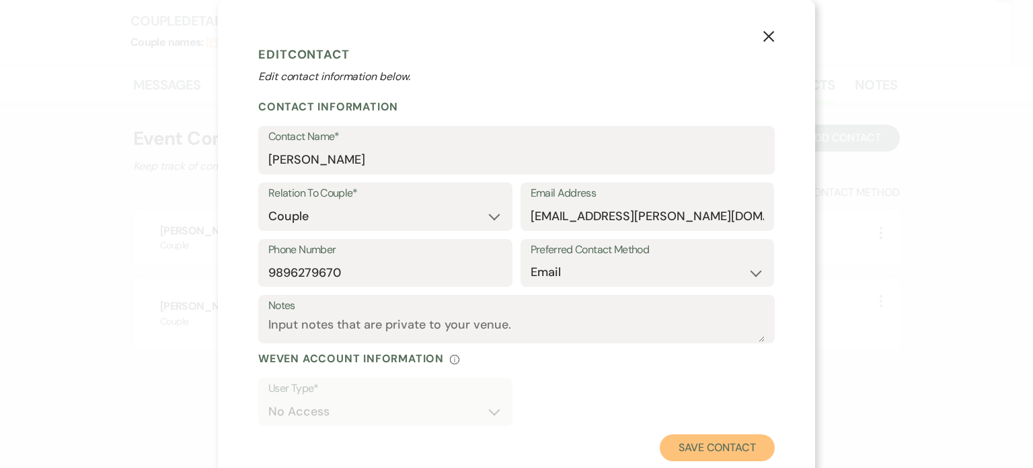
click at [690, 443] on button "Save Contact" at bounding box center [717, 447] width 115 height 27
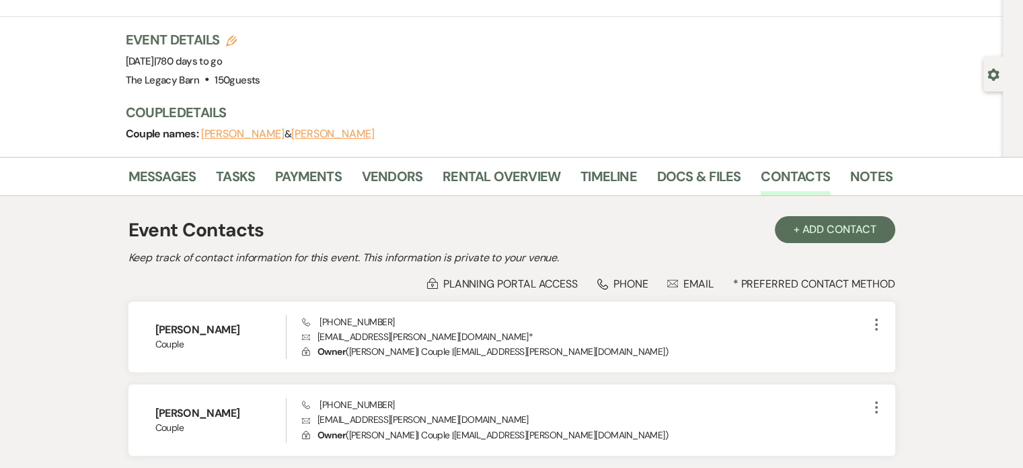
scroll to position [0, 0]
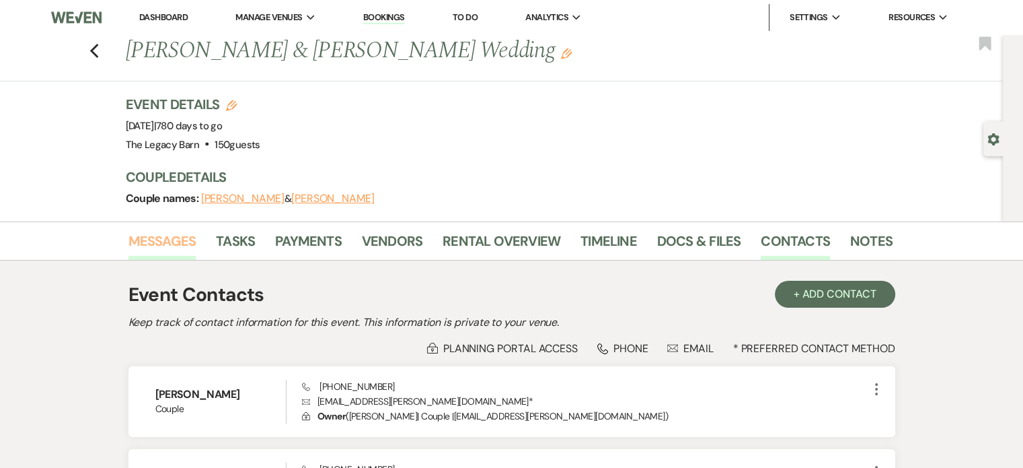
click at [170, 242] on link "Messages" at bounding box center [163, 245] width 68 height 30
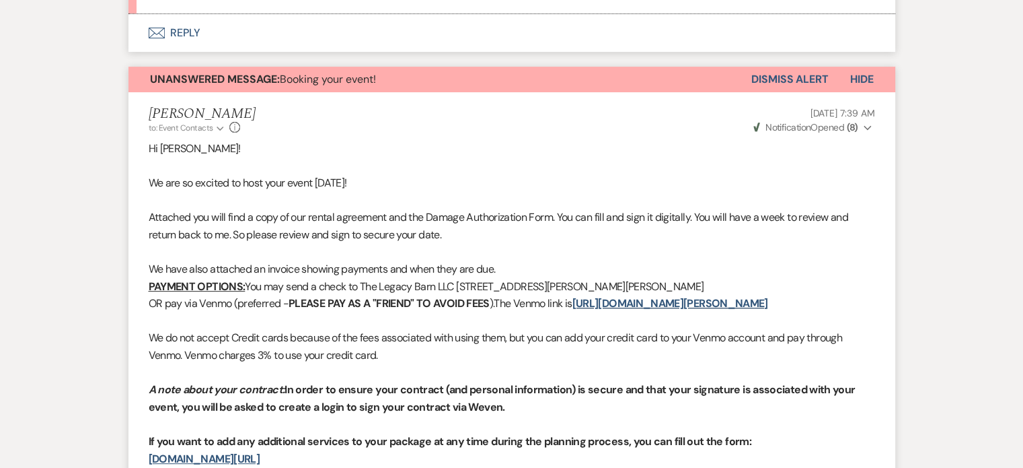
scroll to position [336, 0]
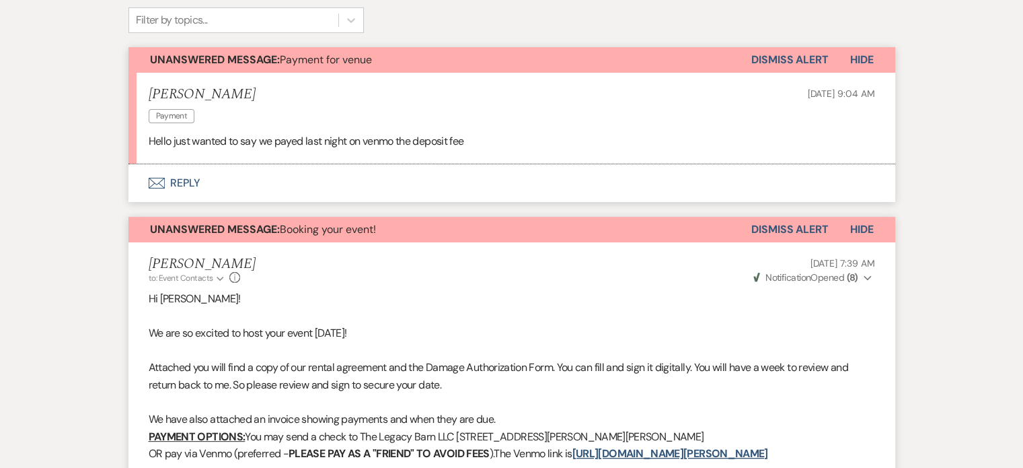
click at [180, 177] on button "Envelope Reply" at bounding box center [512, 183] width 767 height 38
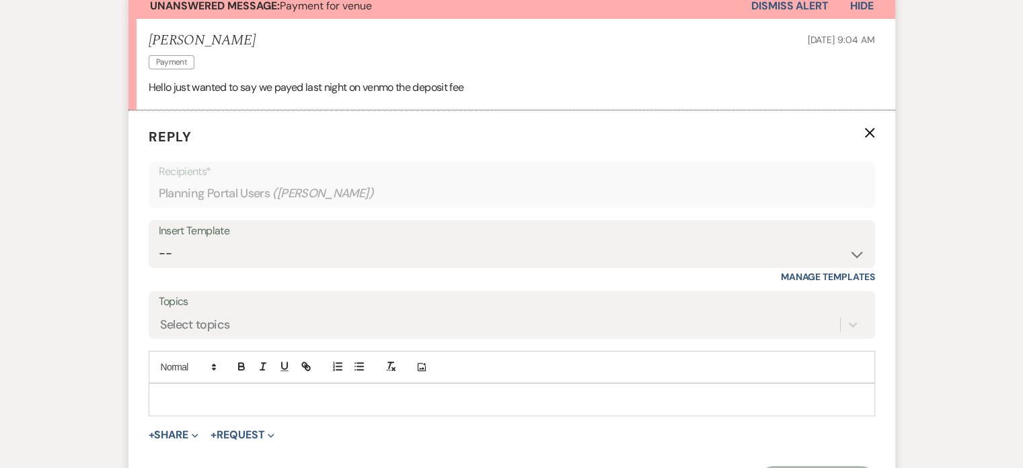
scroll to position [465, 0]
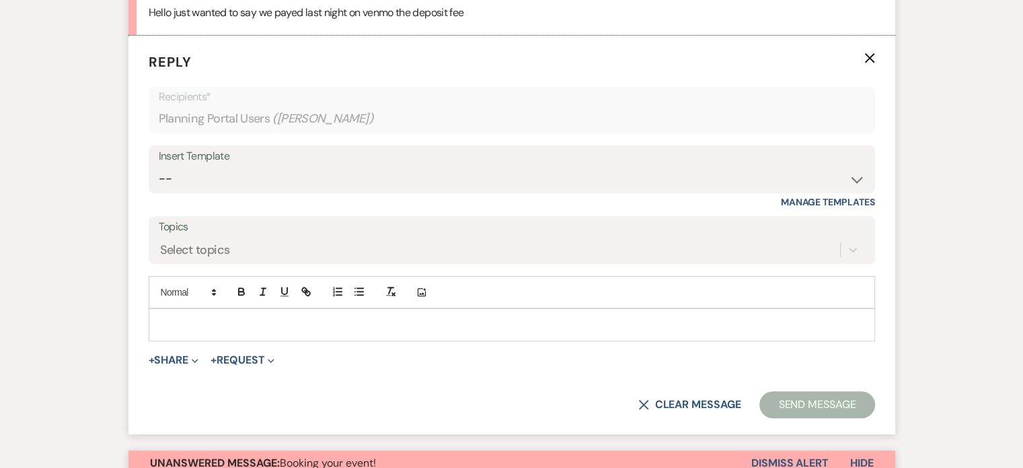
click at [175, 314] on div at bounding box center [511, 324] width 725 height 31
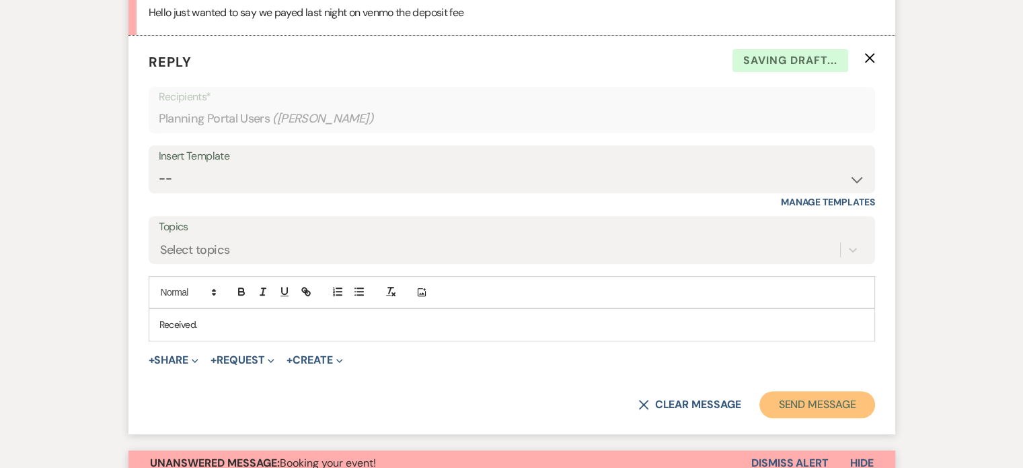
click at [840, 398] on button "Send Message" at bounding box center [817, 404] width 115 height 27
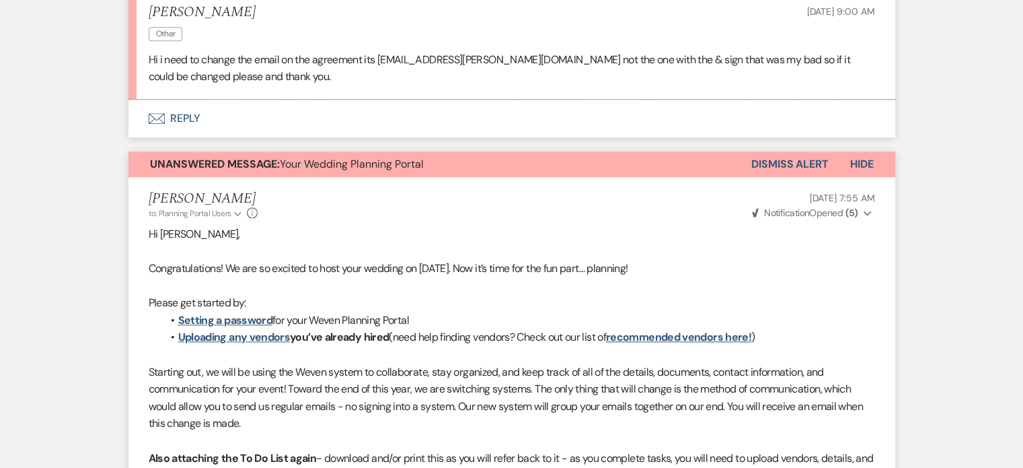
scroll to position [1205, 0]
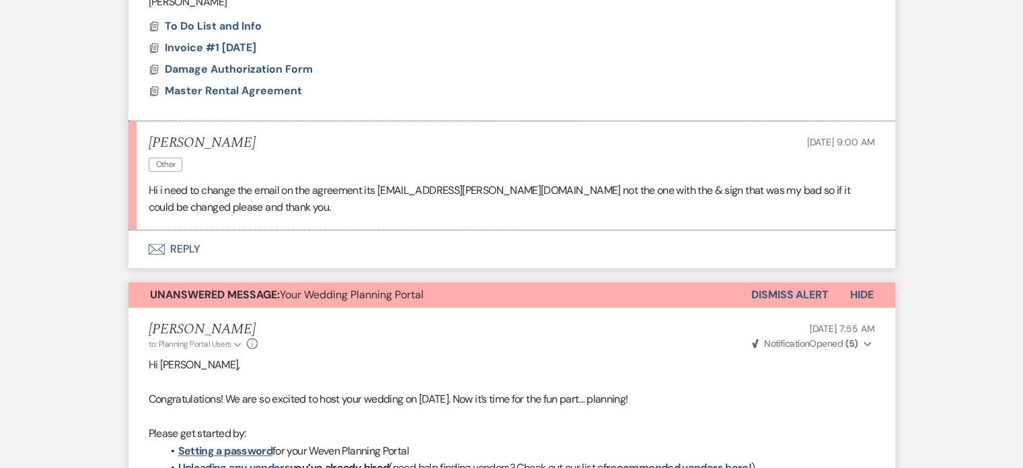
click at [188, 242] on button "Envelope Reply" at bounding box center [512, 249] width 767 height 38
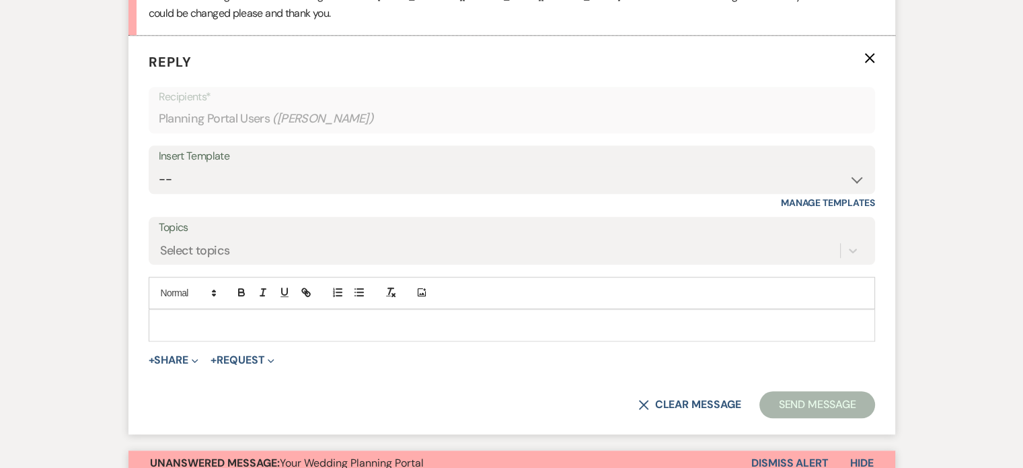
scroll to position [1399, 0]
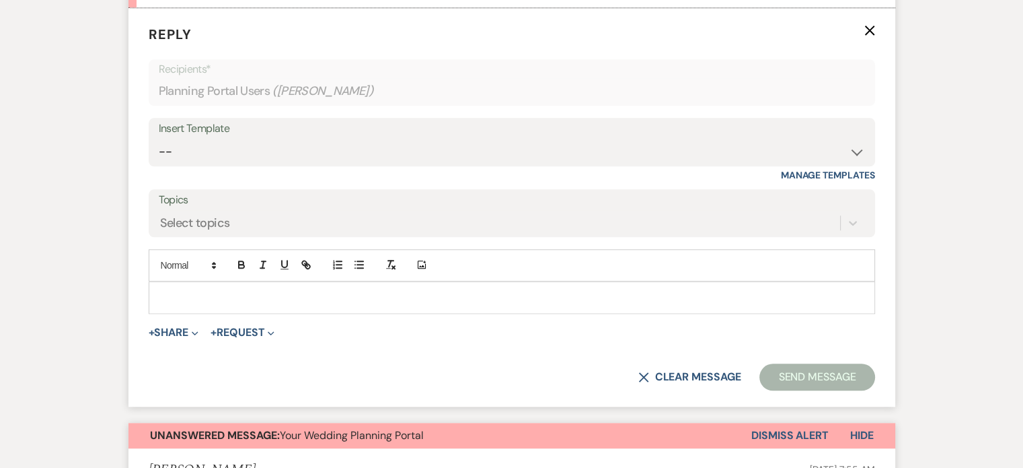
click at [188, 287] on div at bounding box center [511, 297] width 725 height 31
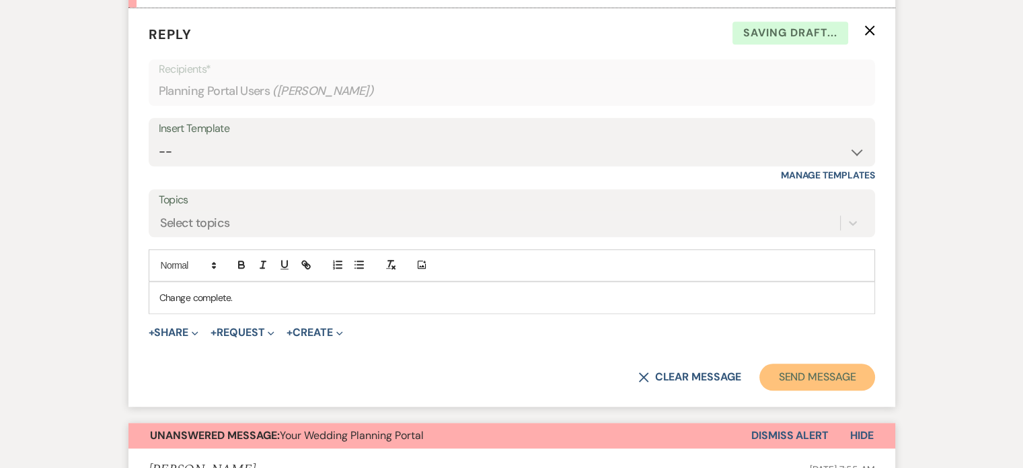
click at [835, 373] on button "Send Message" at bounding box center [817, 376] width 115 height 27
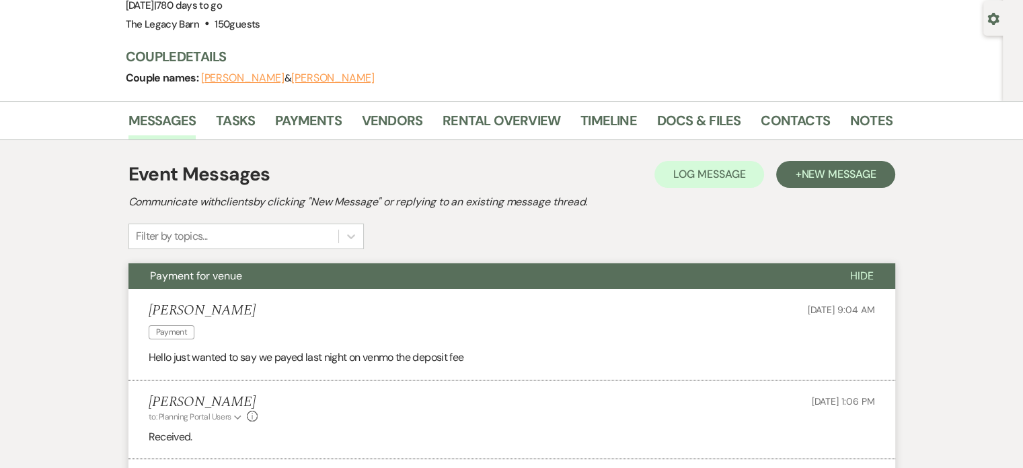
scroll to position [0, 0]
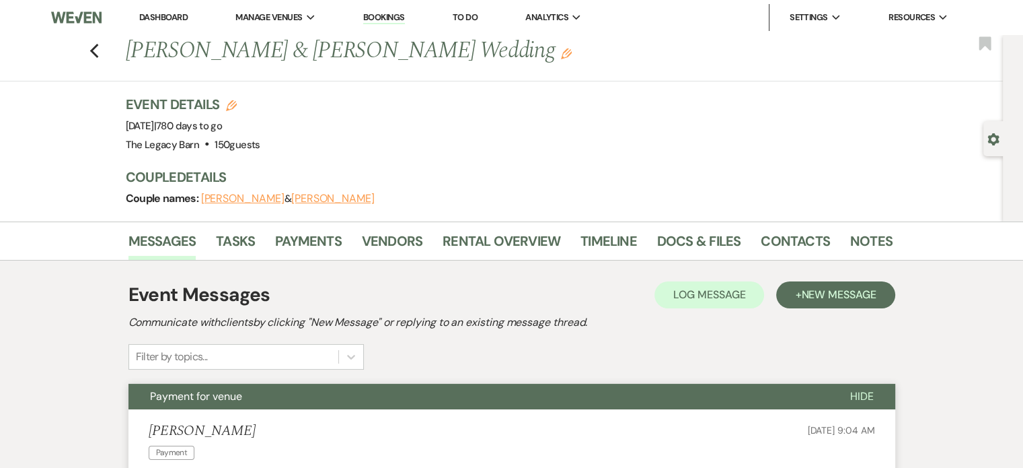
click at [161, 15] on link "Dashboard" at bounding box center [163, 16] width 48 height 11
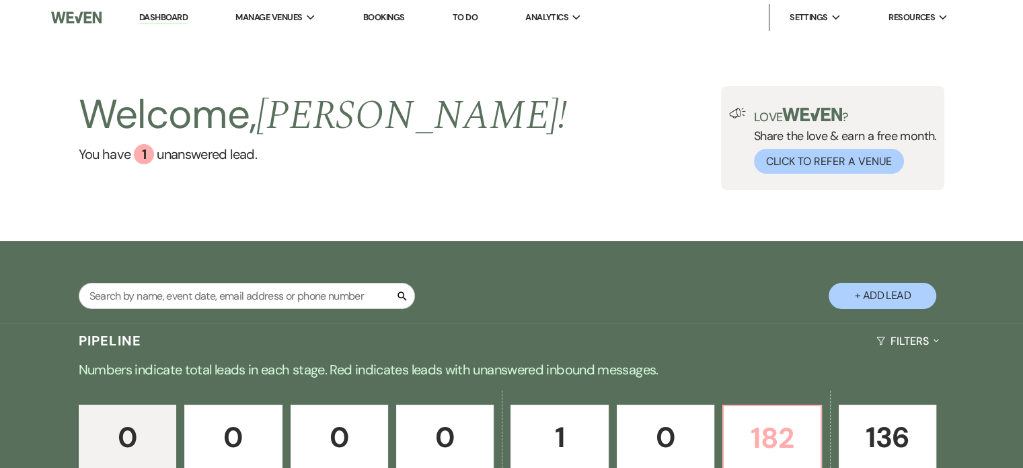
click at [780, 413] on link "182 Booked" at bounding box center [772, 447] width 99 height 87
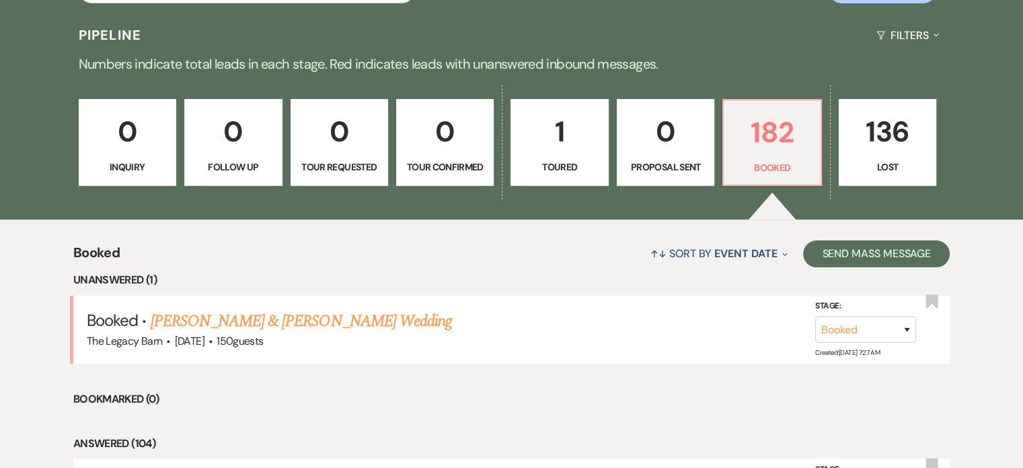
scroll to position [390, 0]
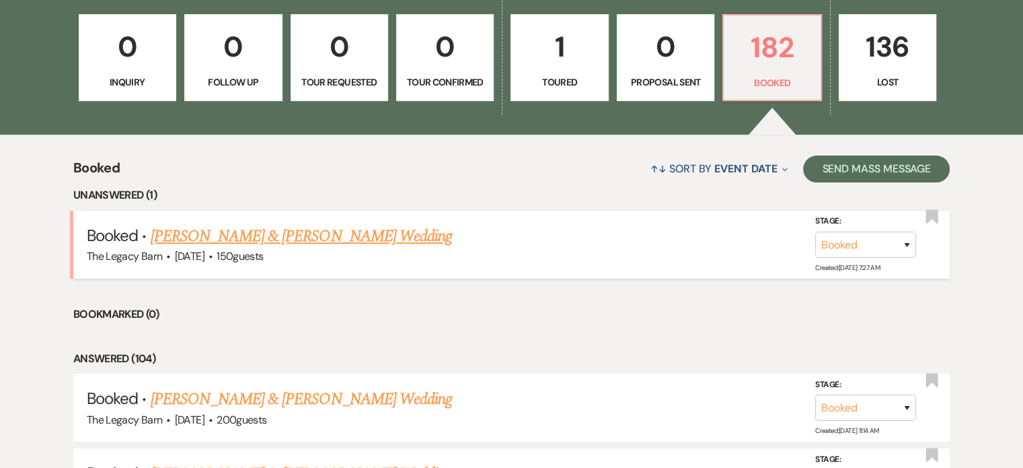
click at [305, 231] on link "[PERSON_NAME] & [PERSON_NAME] Wedding" at bounding box center [301, 236] width 301 height 24
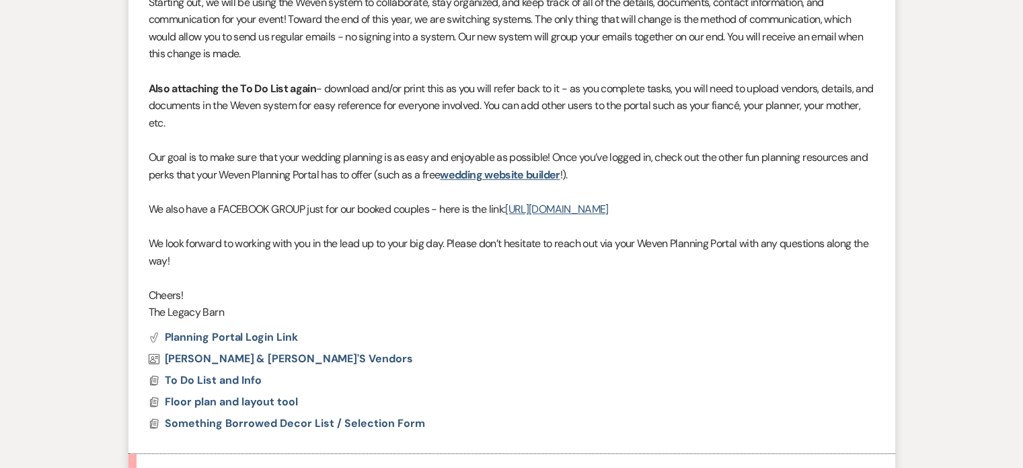
scroll to position [947, 0]
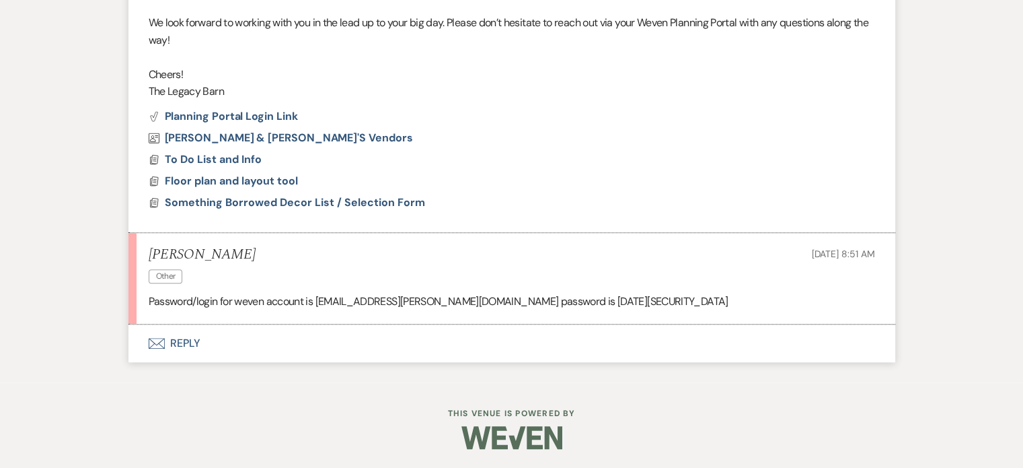
click at [188, 340] on button "Envelope Reply" at bounding box center [512, 343] width 767 height 38
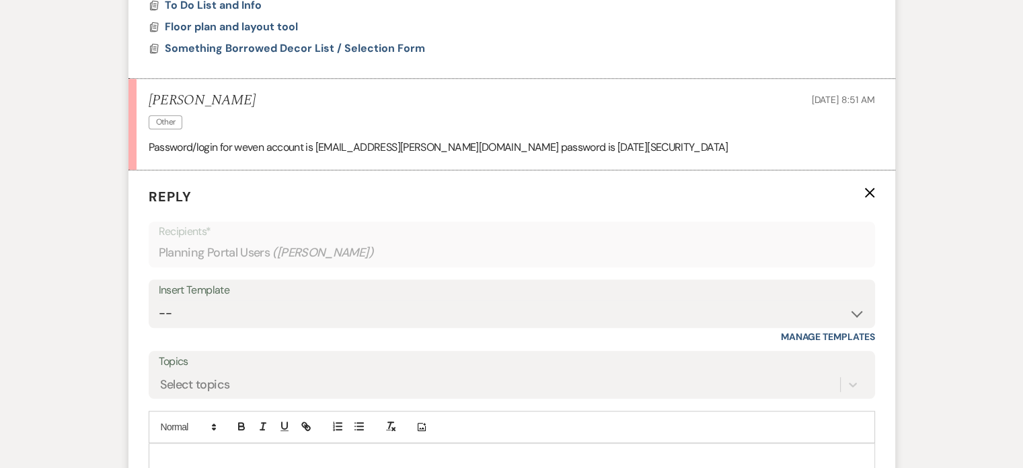
scroll to position [1235, 0]
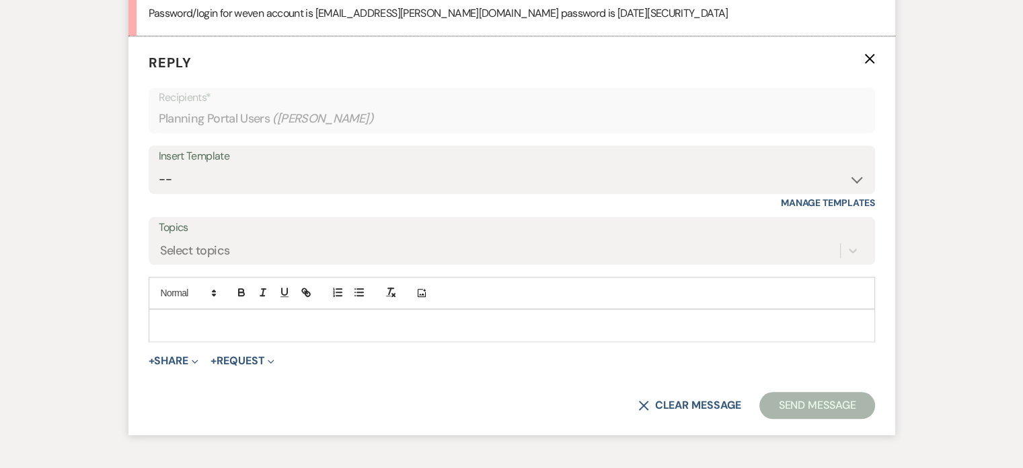
click at [184, 326] on p at bounding box center [511, 325] width 705 height 15
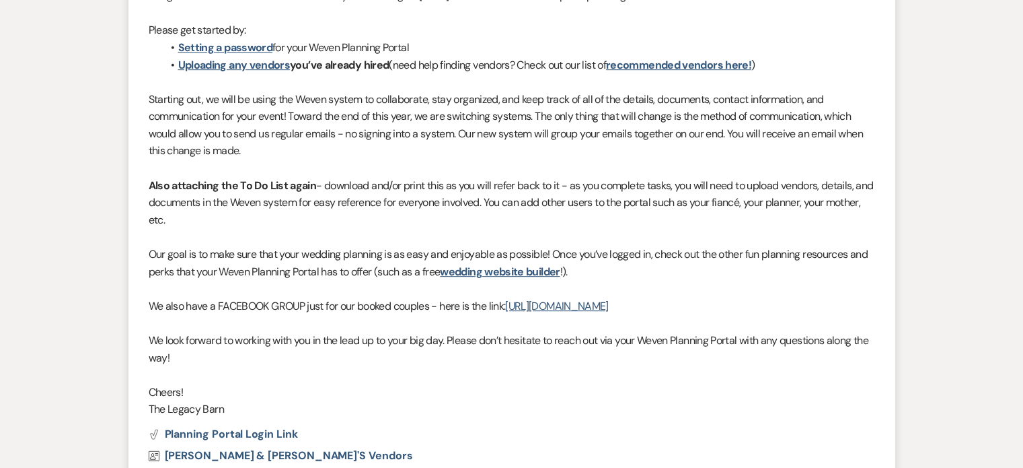
scroll to position [361, 0]
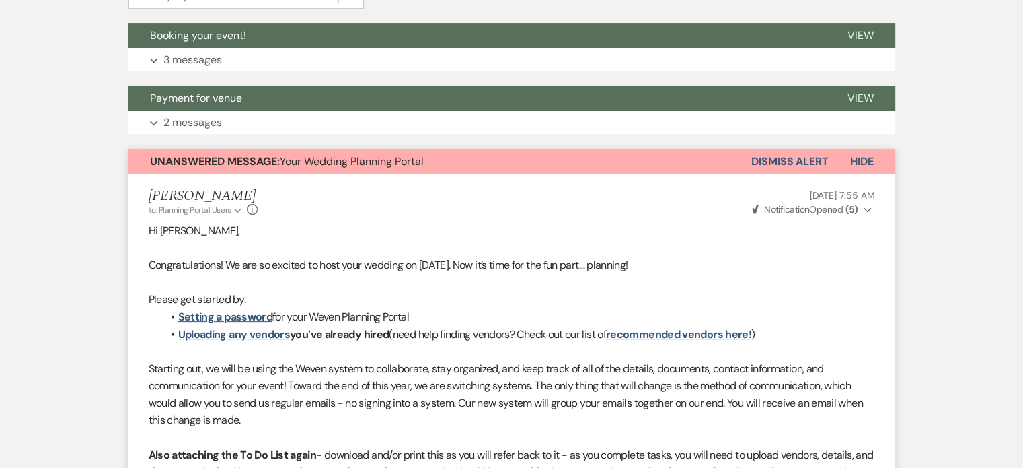
click at [770, 153] on button "Dismiss Alert" at bounding box center [790, 162] width 77 height 26
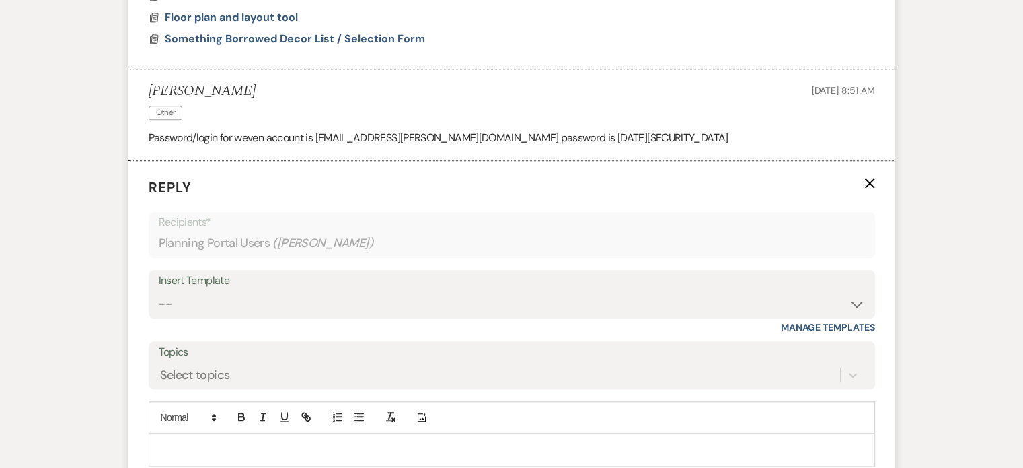
scroll to position [1303, 0]
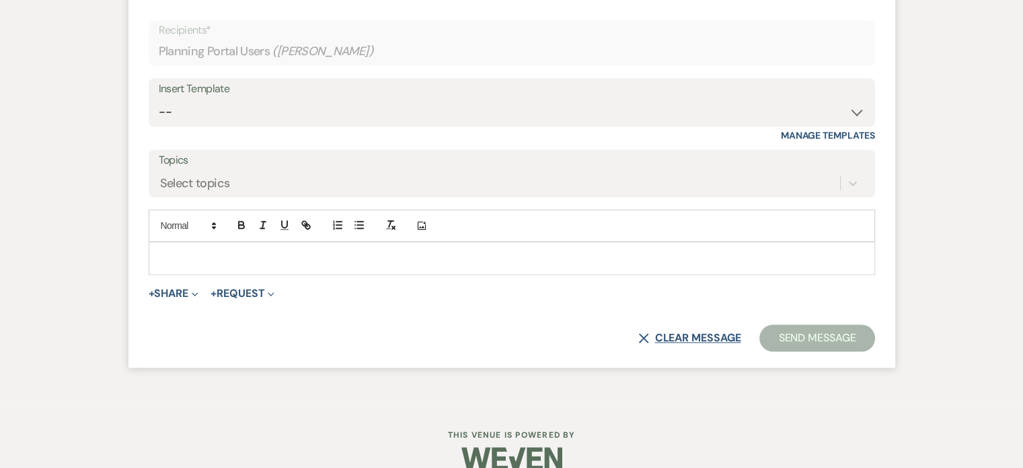
click at [667, 334] on button "X Clear message" at bounding box center [690, 337] width 102 height 11
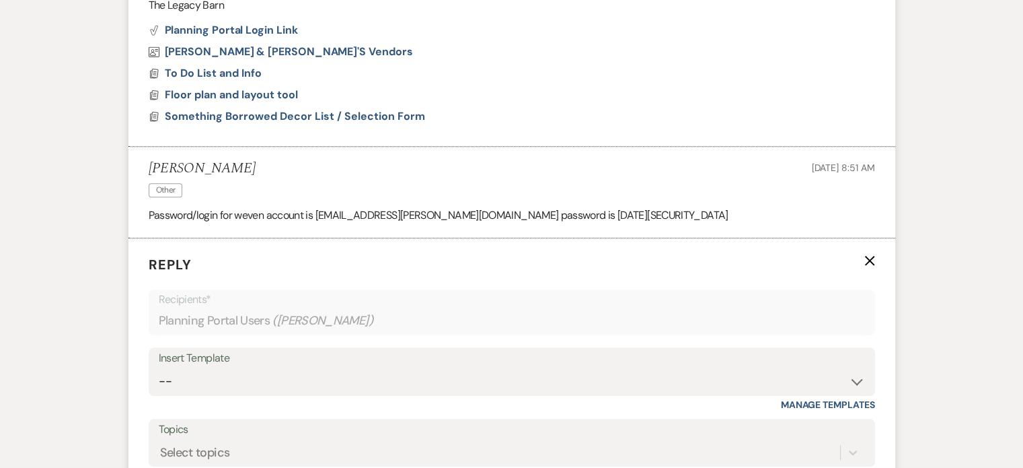
click at [873, 256] on use "button" at bounding box center [870, 261] width 10 height 10
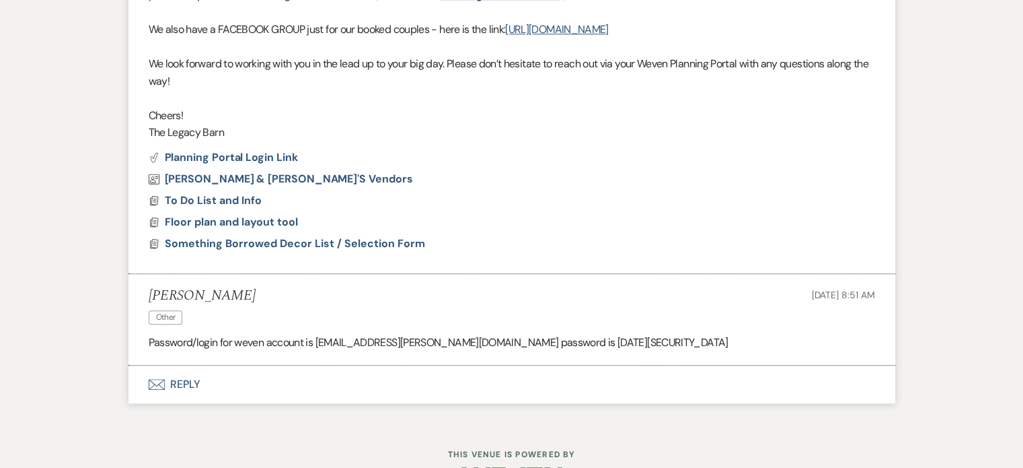
scroll to position [611, 0]
